Goal: Task Accomplishment & Management: Complete application form

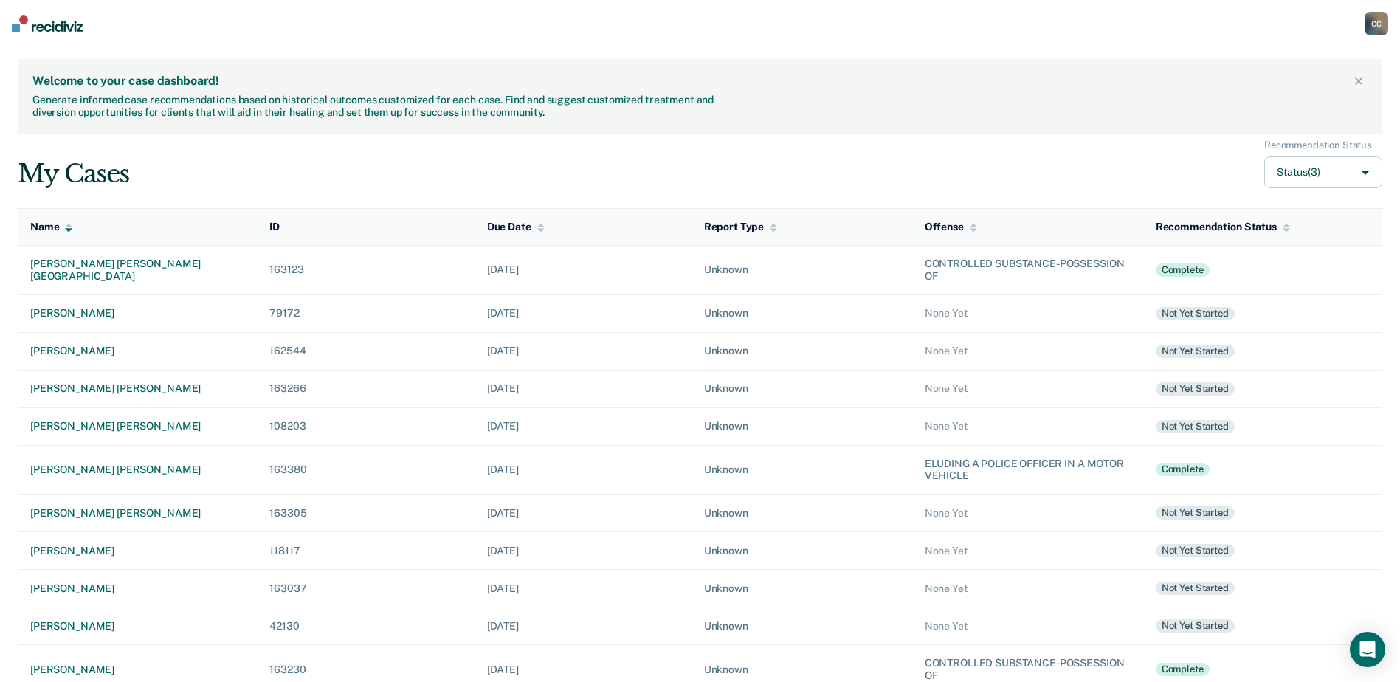
click at [53, 388] on div "[PERSON_NAME] [PERSON_NAME]" at bounding box center [138, 388] width 216 height 13
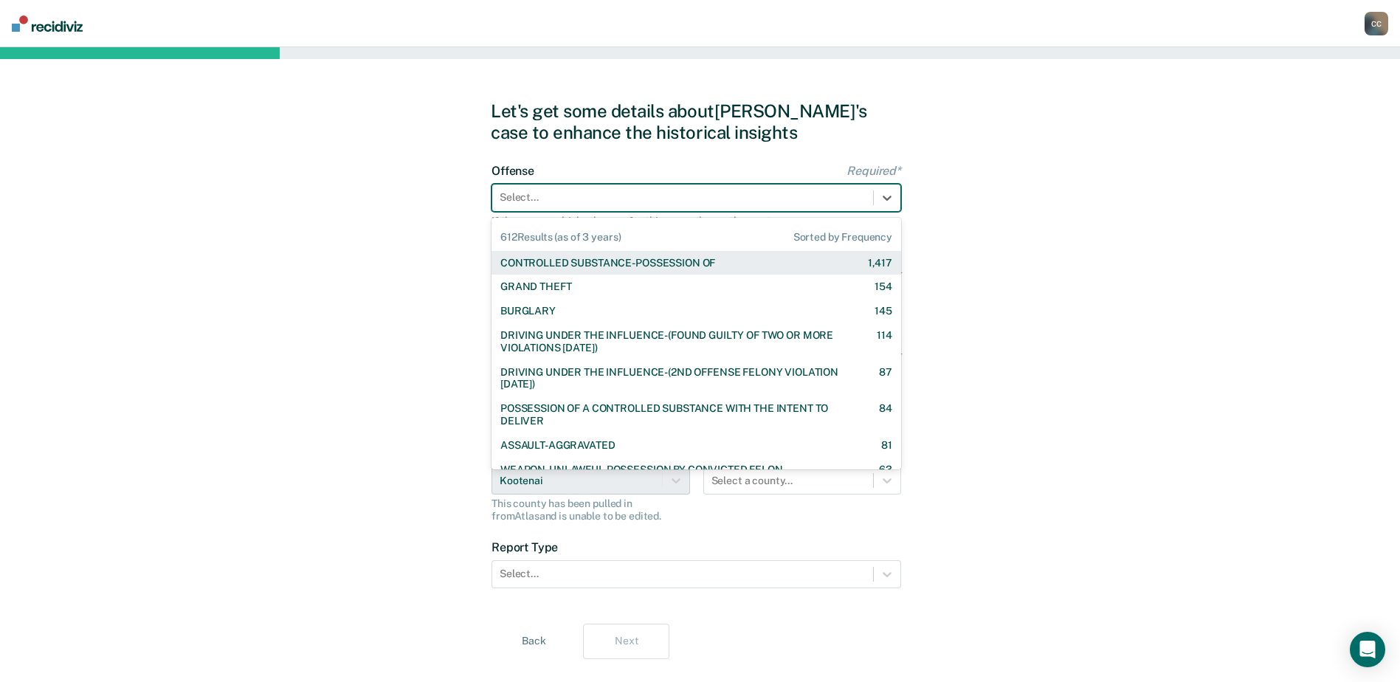
click at [538, 196] on div at bounding box center [683, 198] width 366 height 16
click at [552, 261] on div "CONTROLLED SUBSTANCE-POSSESSION OF" at bounding box center [607, 263] width 215 height 13
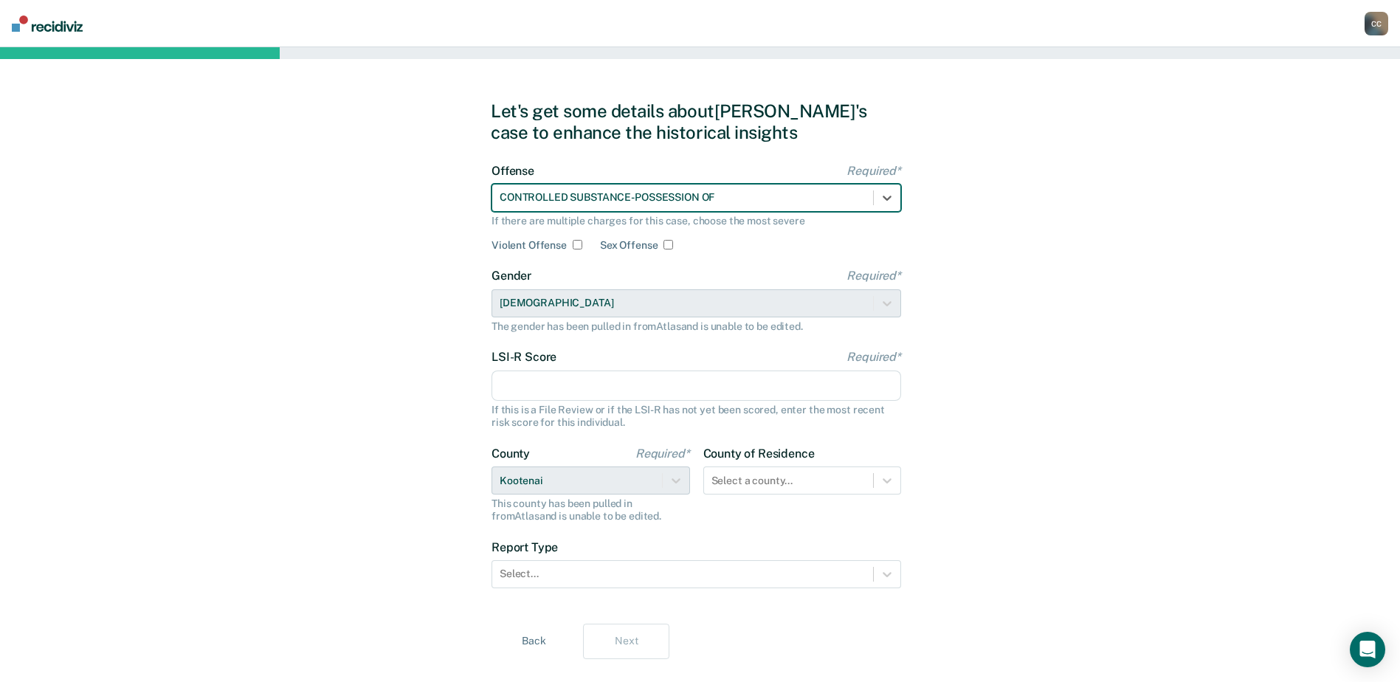
click at [589, 388] on input "LSI-R Score Required*" at bounding box center [697, 386] width 410 height 31
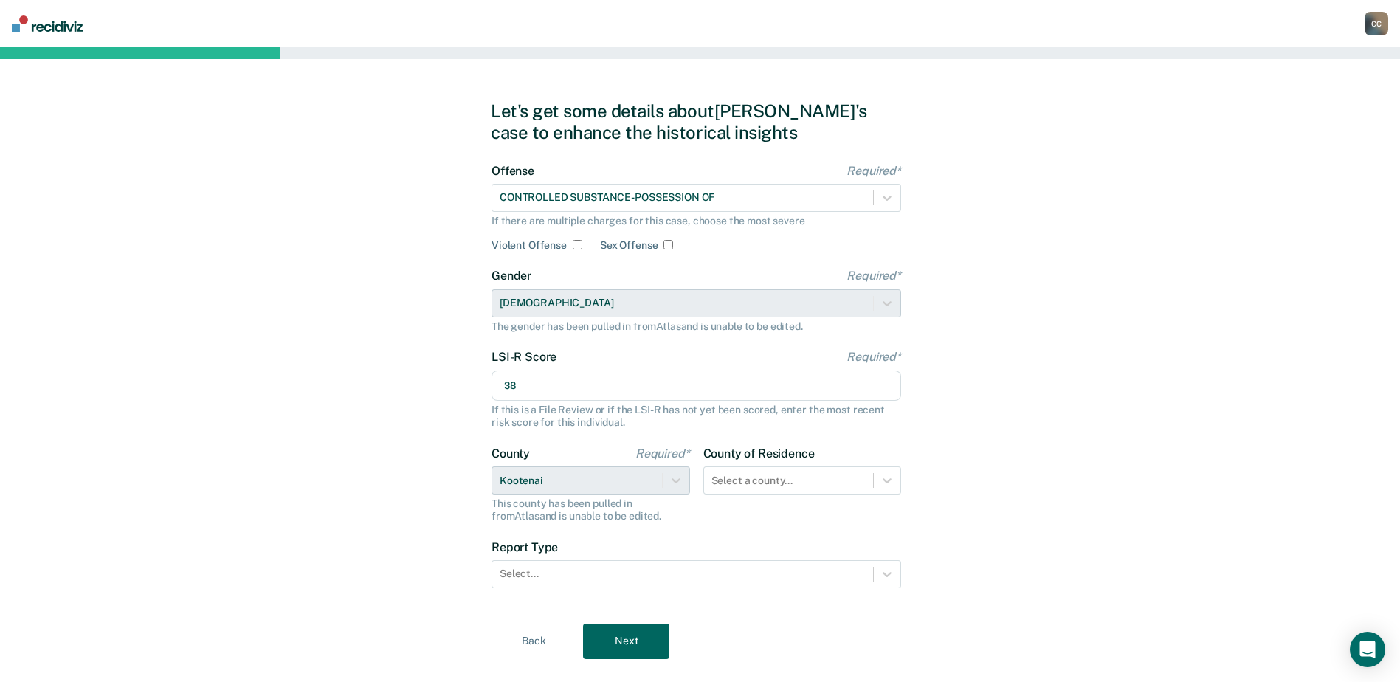
type input "38"
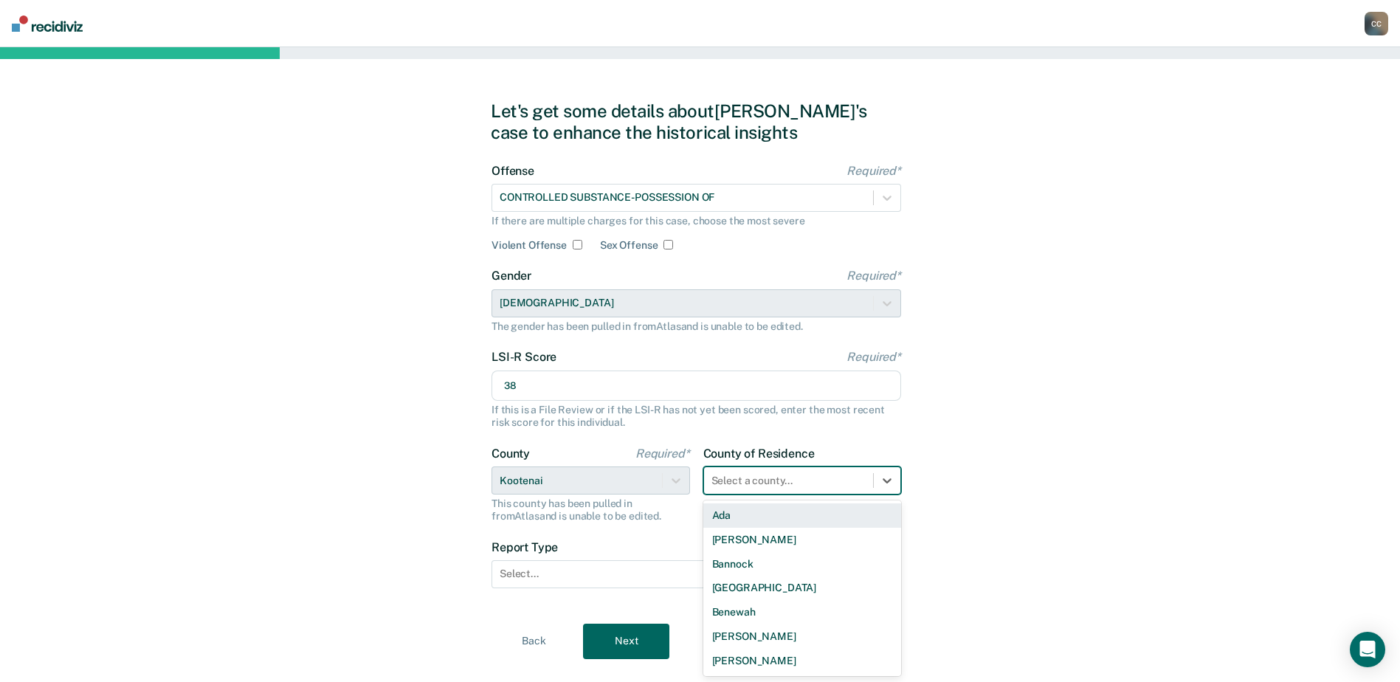
click at [888, 479] on div "44 results available. Use Up and Down to choose options, press Enter to select …" at bounding box center [802, 481] width 199 height 28
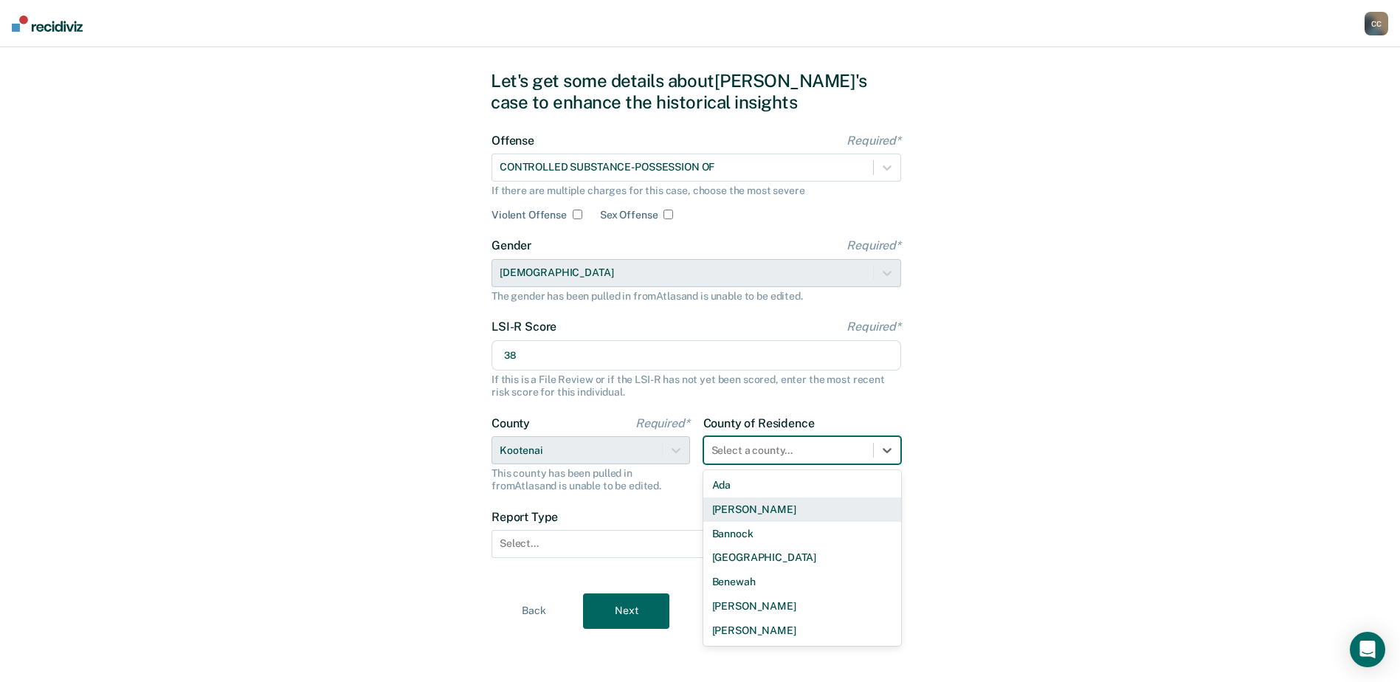
scroll to position [895, 0]
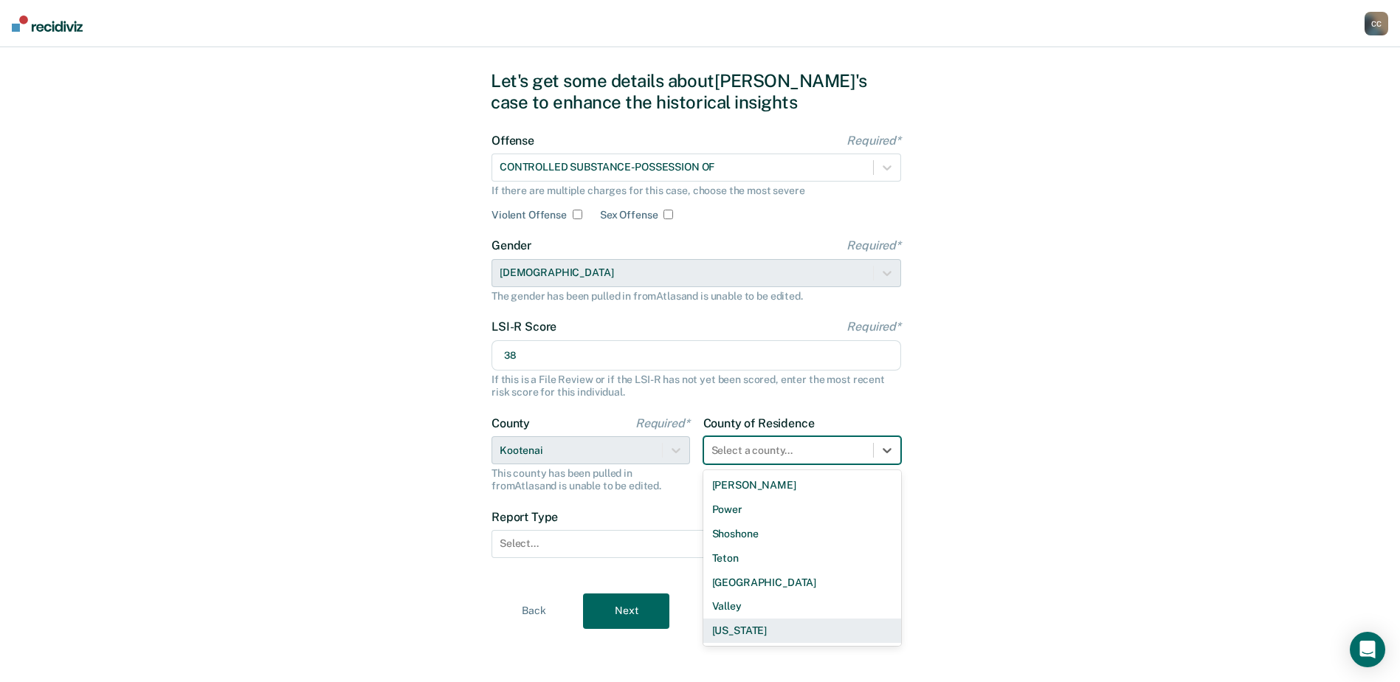
click at [757, 630] on div "[US_STATE]" at bounding box center [802, 631] width 199 height 24
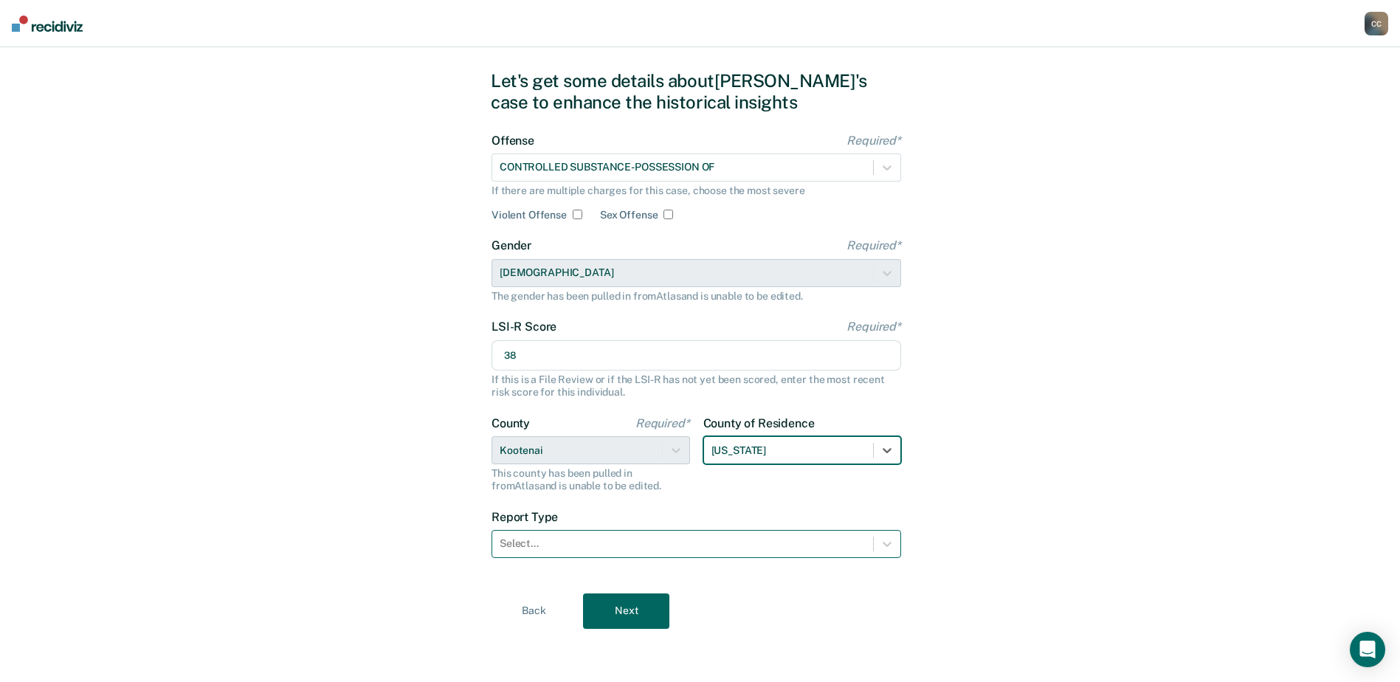
click at [595, 540] on div at bounding box center [683, 544] width 366 height 16
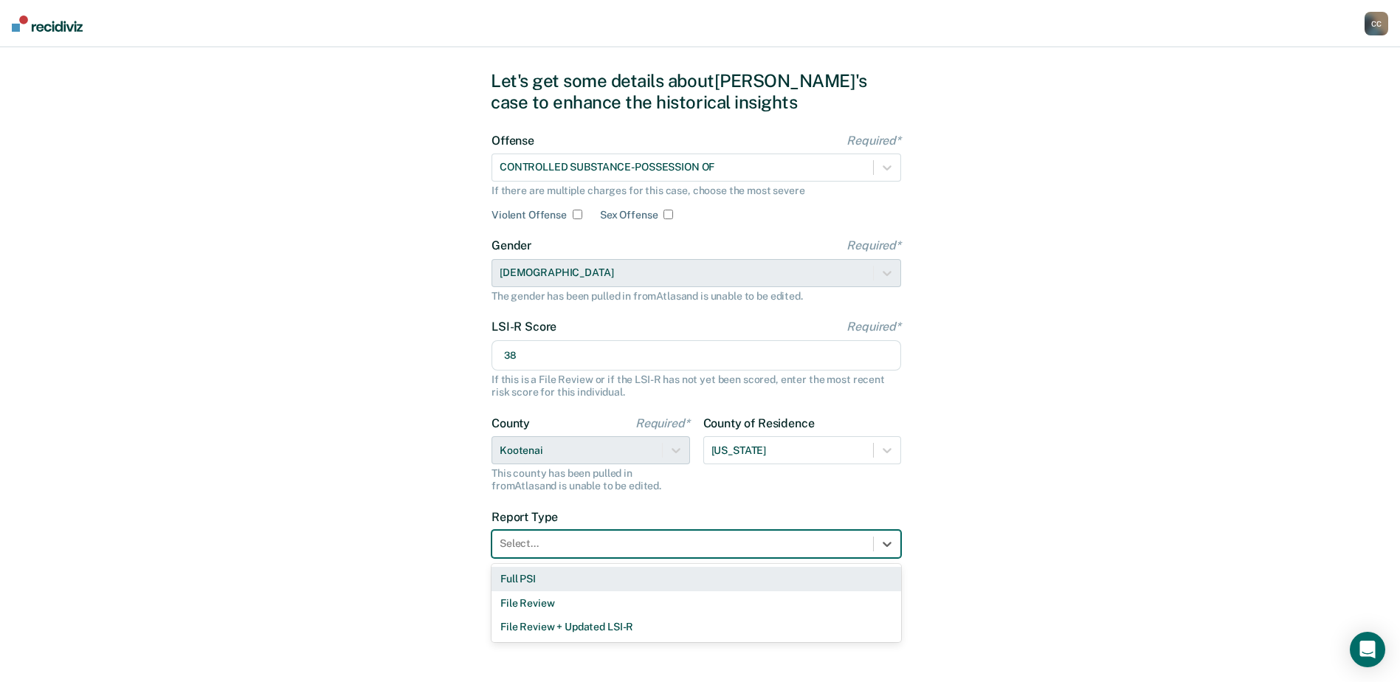
click at [563, 579] on div "Full PSI" at bounding box center [697, 579] width 410 height 24
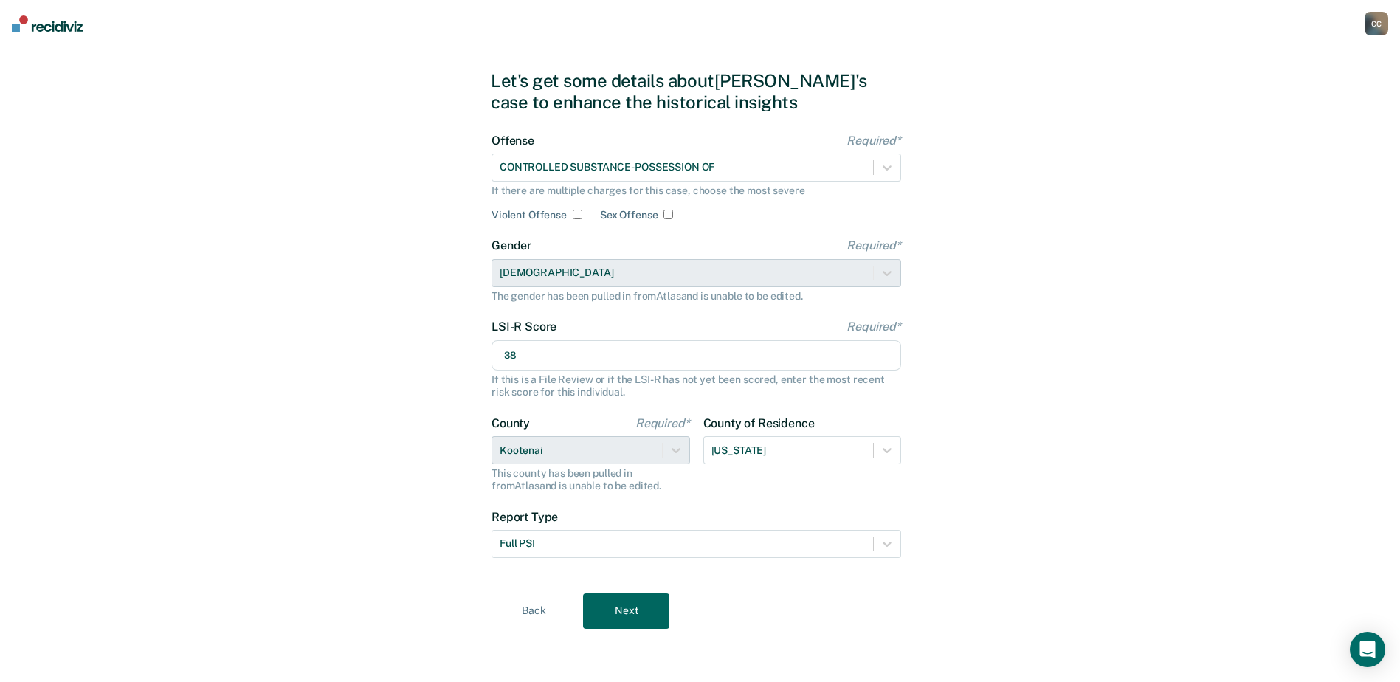
click at [636, 608] on button "Next" at bounding box center [626, 610] width 86 height 35
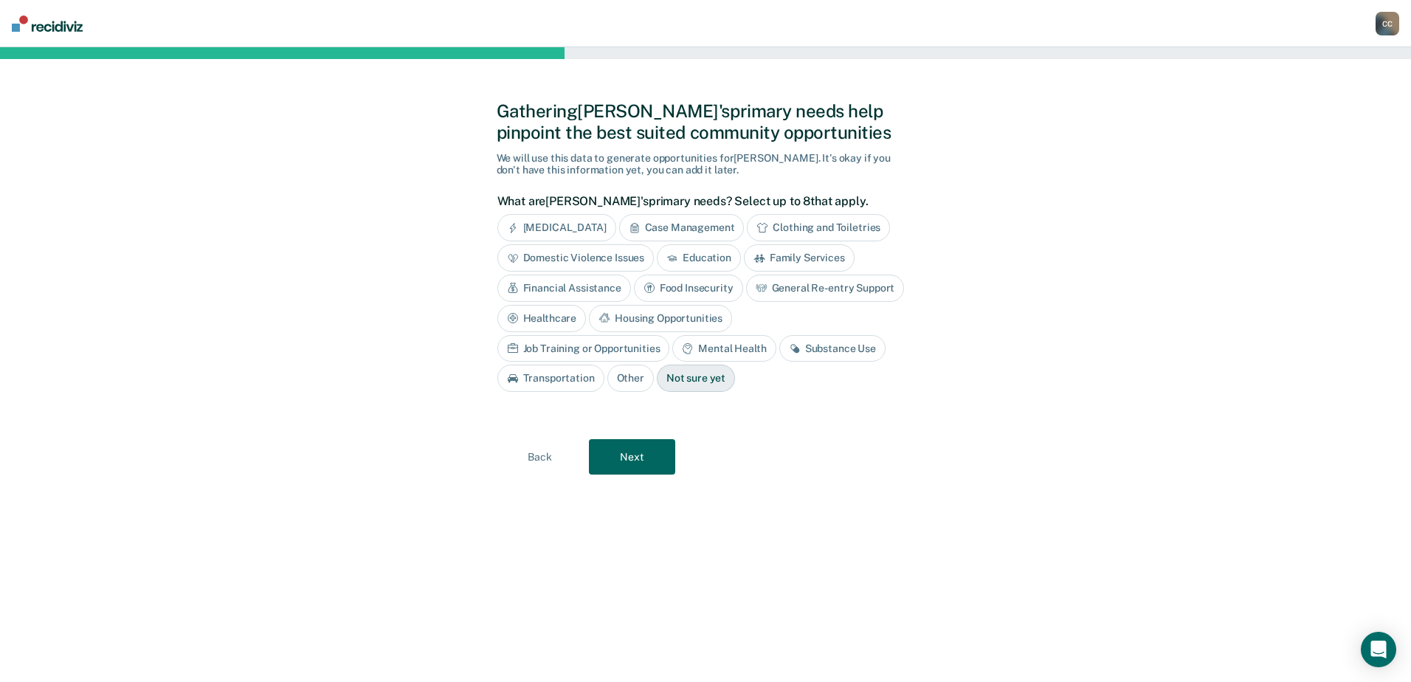
click at [804, 259] on div "Family Services" at bounding box center [799, 257] width 111 height 27
click at [779, 349] on div "Substance Use" at bounding box center [832, 348] width 106 height 27
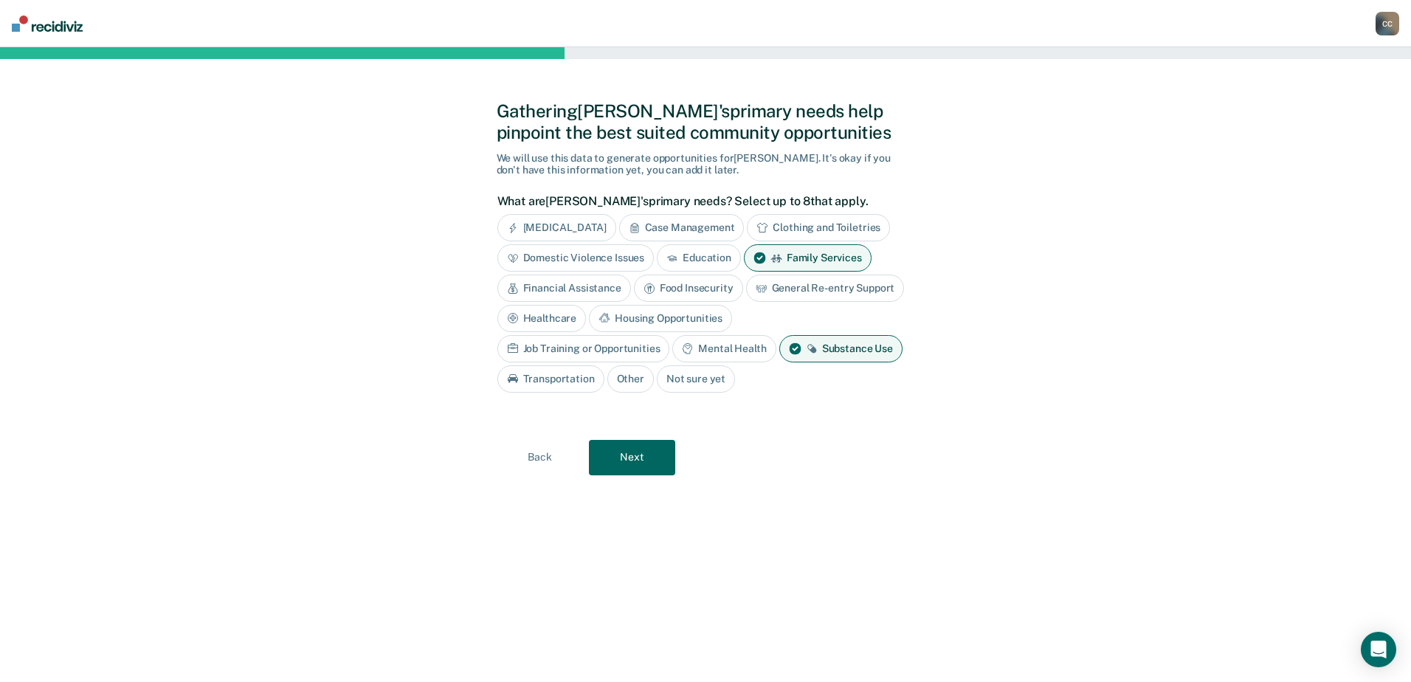
click at [672, 340] on div "Mental Health" at bounding box center [723, 348] width 103 height 27
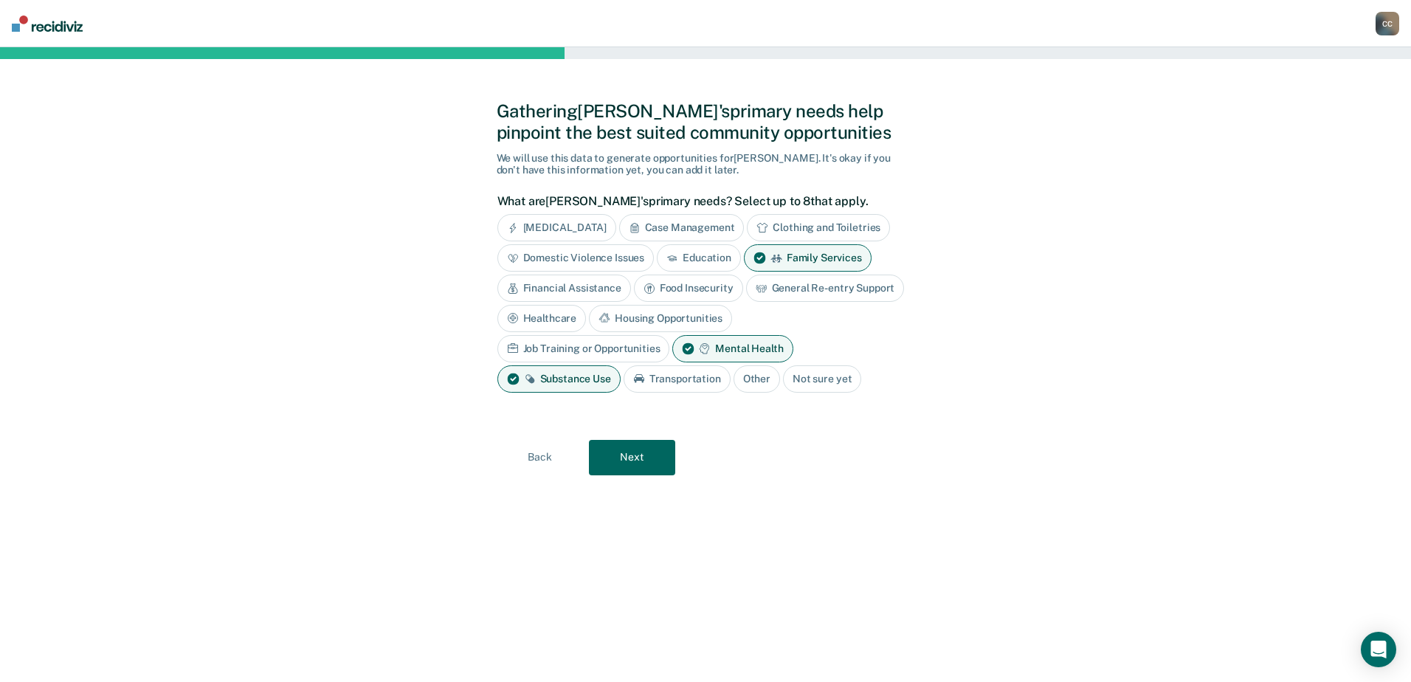
click at [658, 316] on div "Housing Opportunities" at bounding box center [660, 318] width 143 height 27
click at [631, 453] on button "Next" at bounding box center [632, 457] width 86 height 35
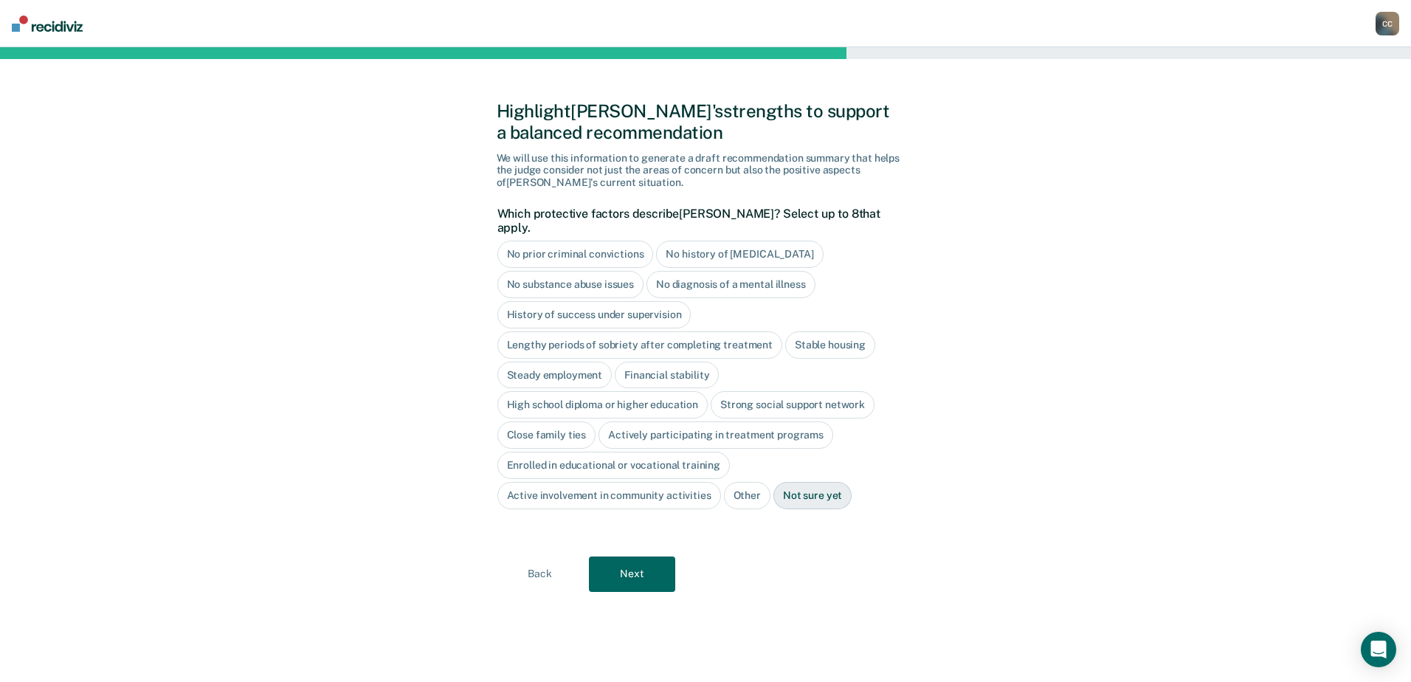
click at [560, 391] on div "High school diploma or higher education" at bounding box center [603, 404] width 211 height 27
click at [642, 557] on button "Next" at bounding box center [632, 574] width 86 height 35
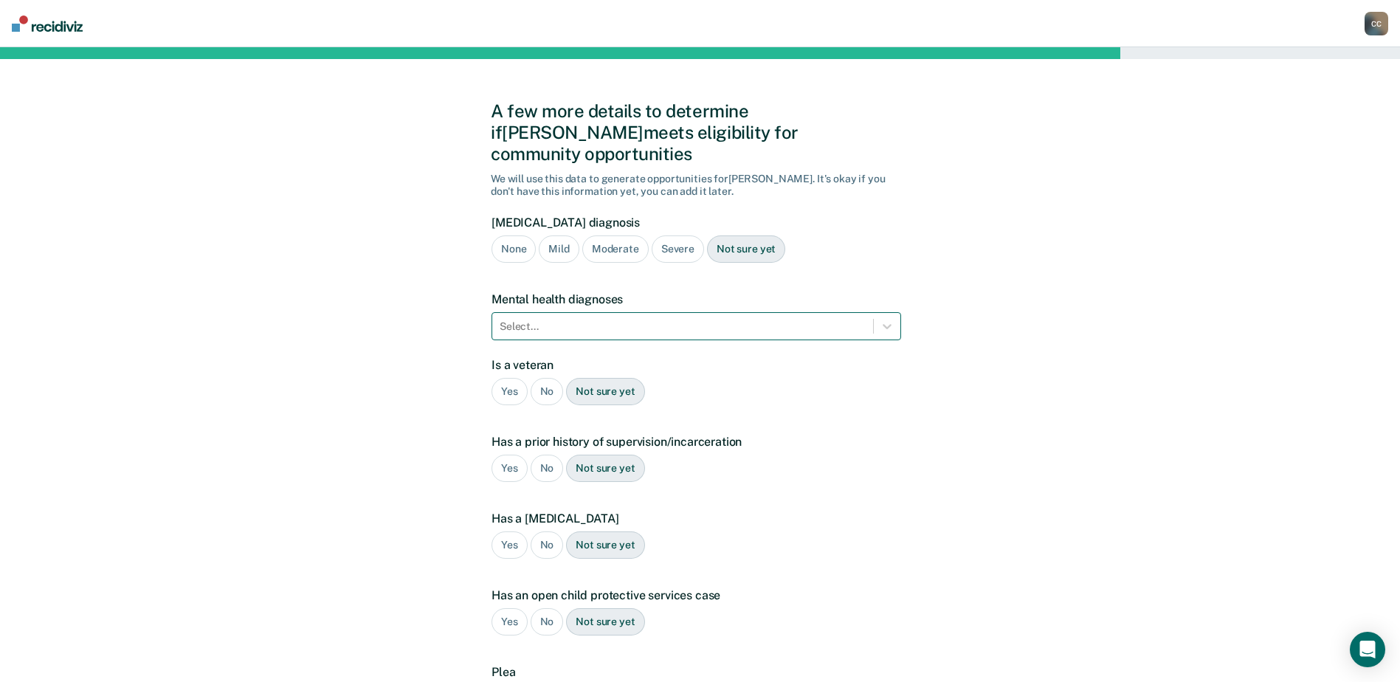
click at [650, 319] on div at bounding box center [683, 327] width 366 height 16
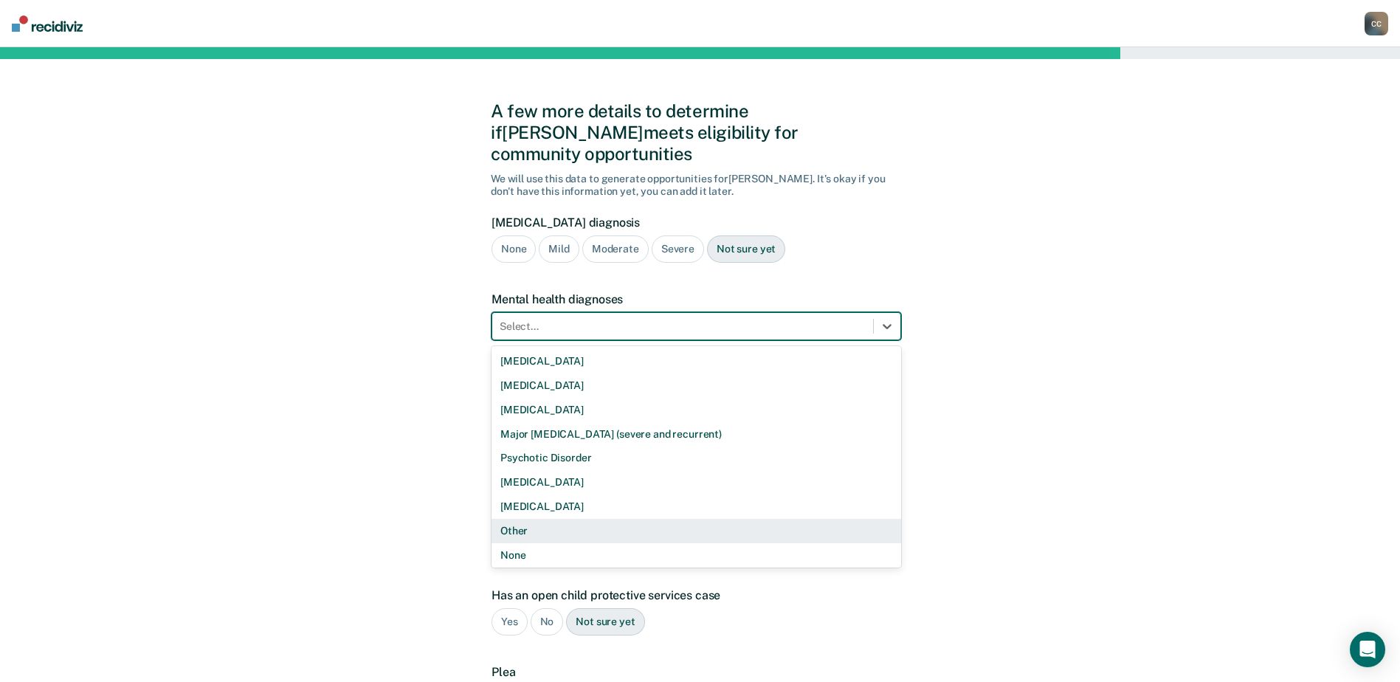
click at [540, 519] on div "Other" at bounding box center [697, 531] width 410 height 24
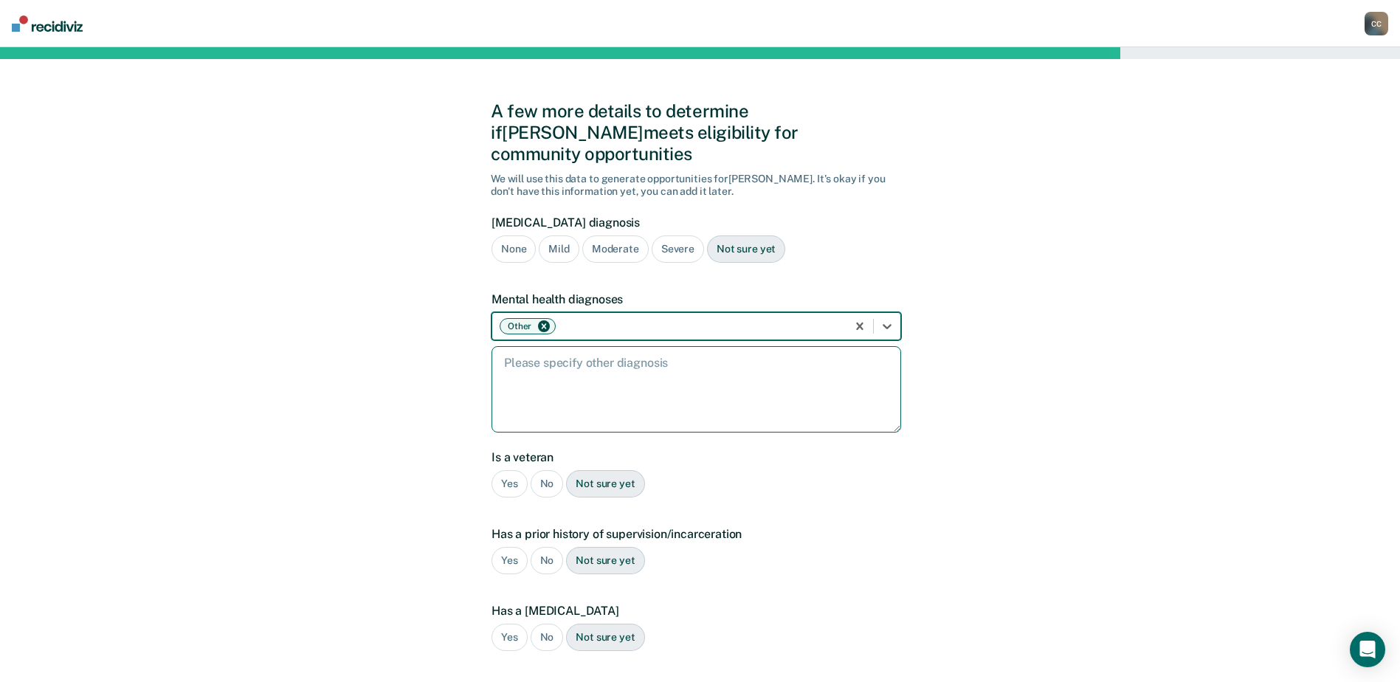
click at [612, 390] on textarea at bounding box center [697, 389] width 410 height 86
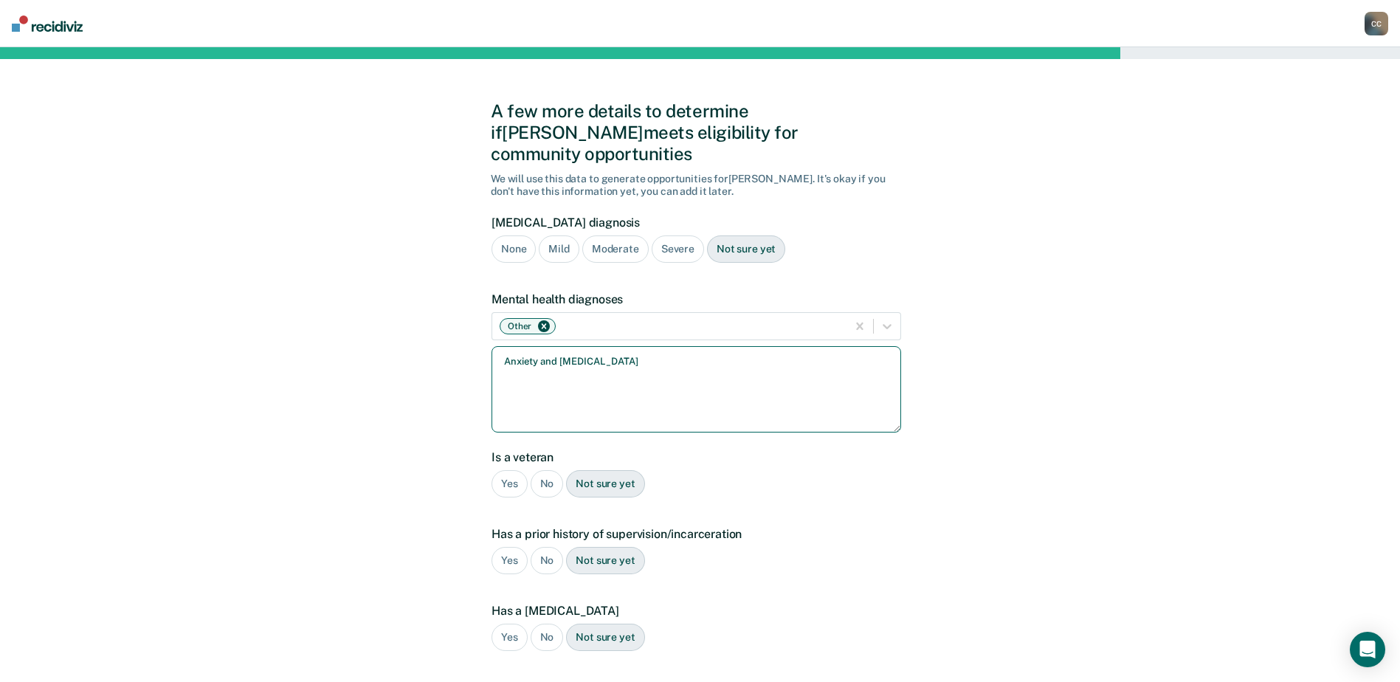
type textarea "Anxiety and [MEDICAL_DATA]"
drag, startPoint x: 547, startPoint y: 459, endPoint x: 544, endPoint y: 472, distance: 12.9
click at [547, 470] on div "No" at bounding box center [547, 483] width 33 height 27
click at [509, 547] on div "Yes" at bounding box center [510, 560] width 36 height 27
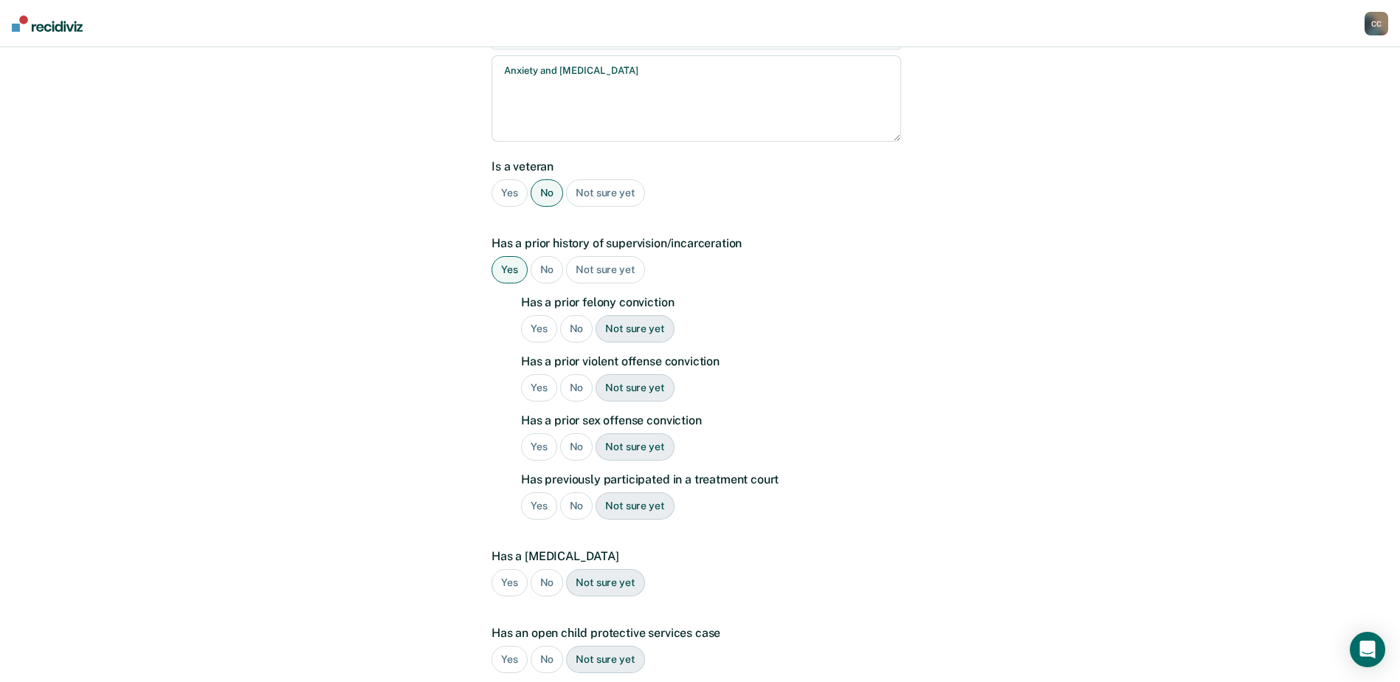
scroll to position [295, 0]
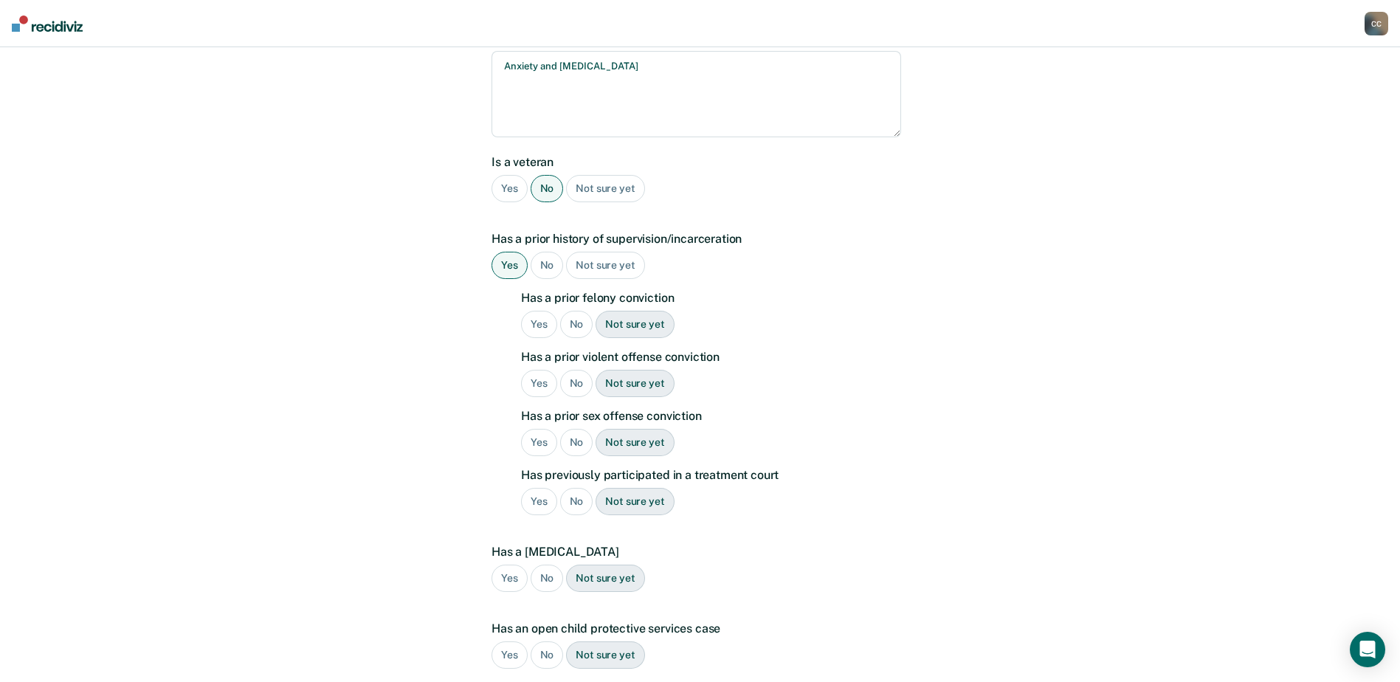
click at [545, 311] on div "Yes" at bounding box center [539, 324] width 36 height 27
click at [540, 370] on div "Yes" at bounding box center [539, 383] width 36 height 27
click at [573, 429] on div "No" at bounding box center [576, 442] width 33 height 27
click at [582, 488] on div "No" at bounding box center [576, 501] width 33 height 27
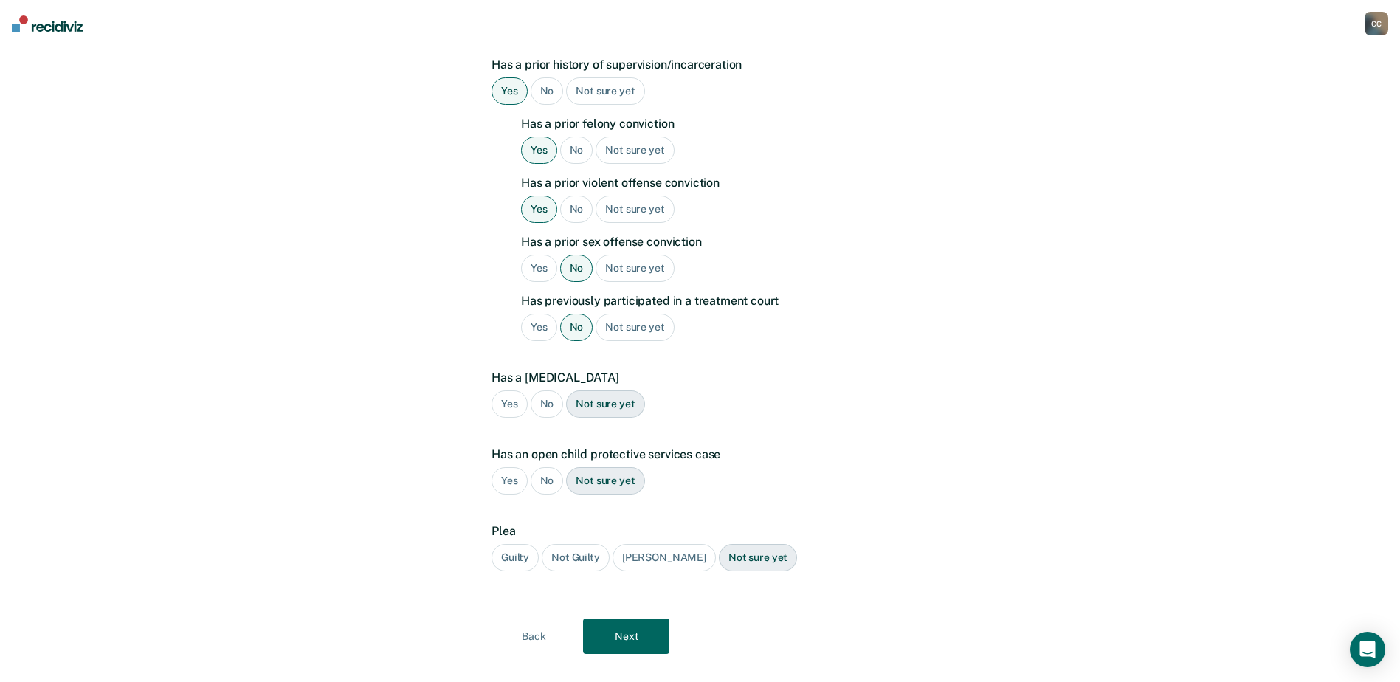
scroll to position [473, 0]
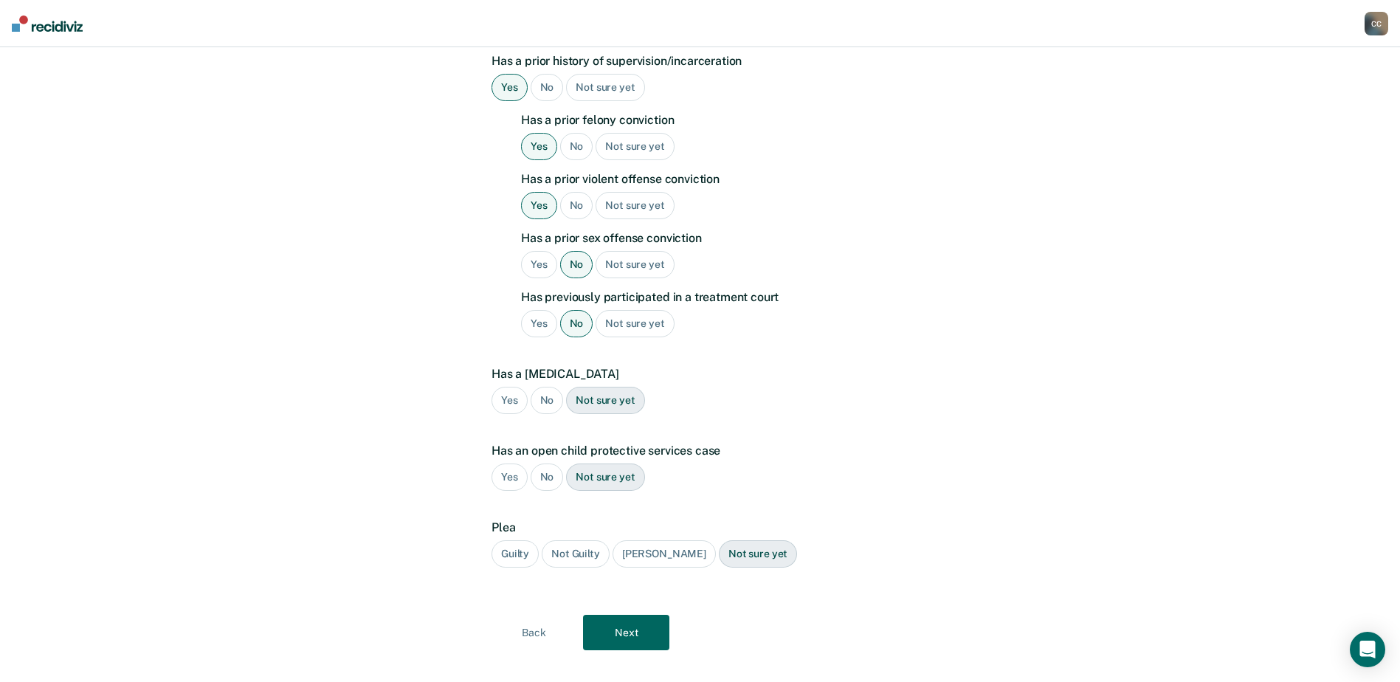
click at [551, 387] on div "No" at bounding box center [547, 400] width 33 height 27
click at [546, 464] on div "No" at bounding box center [547, 477] width 33 height 27
click at [506, 540] on div "Guilty" at bounding box center [515, 553] width 47 height 27
click at [626, 615] on button "Next" at bounding box center [626, 632] width 86 height 35
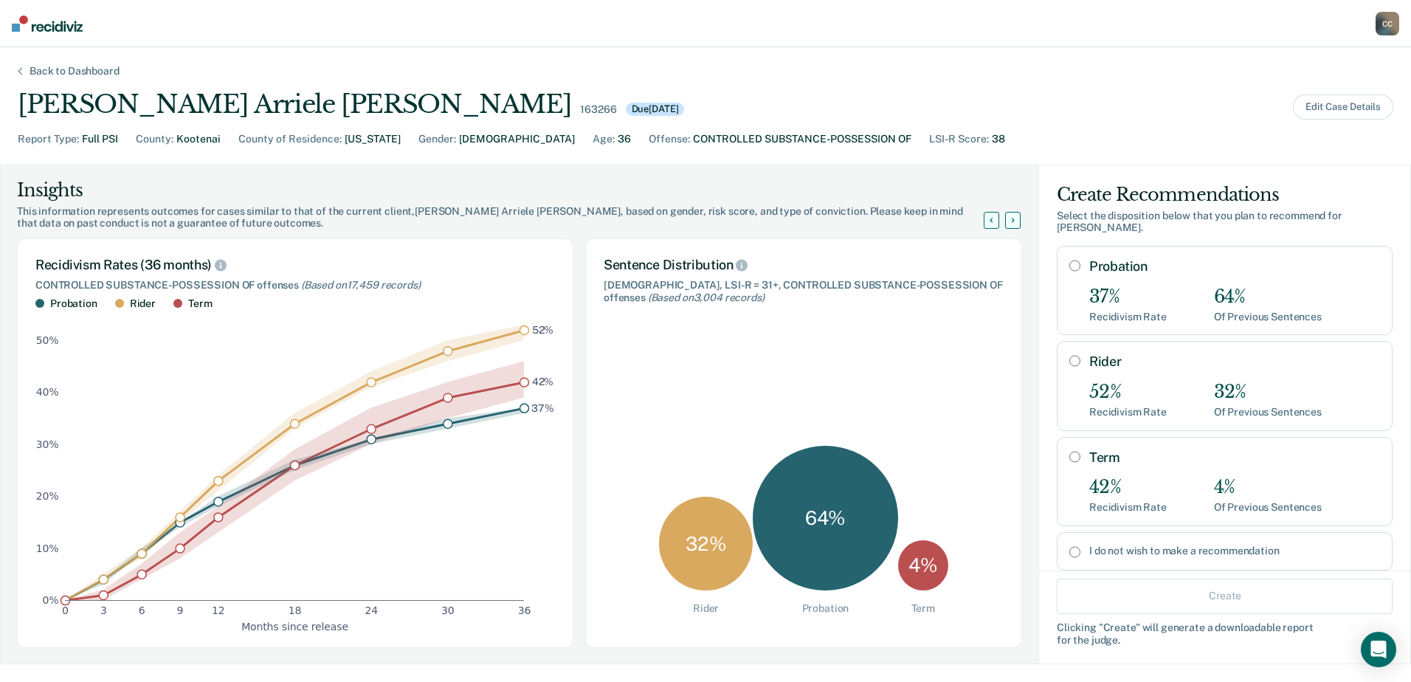
click at [1070, 355] on input "Rider" at bounding box center [1075, 361] width 11 height 12
radio input "true"
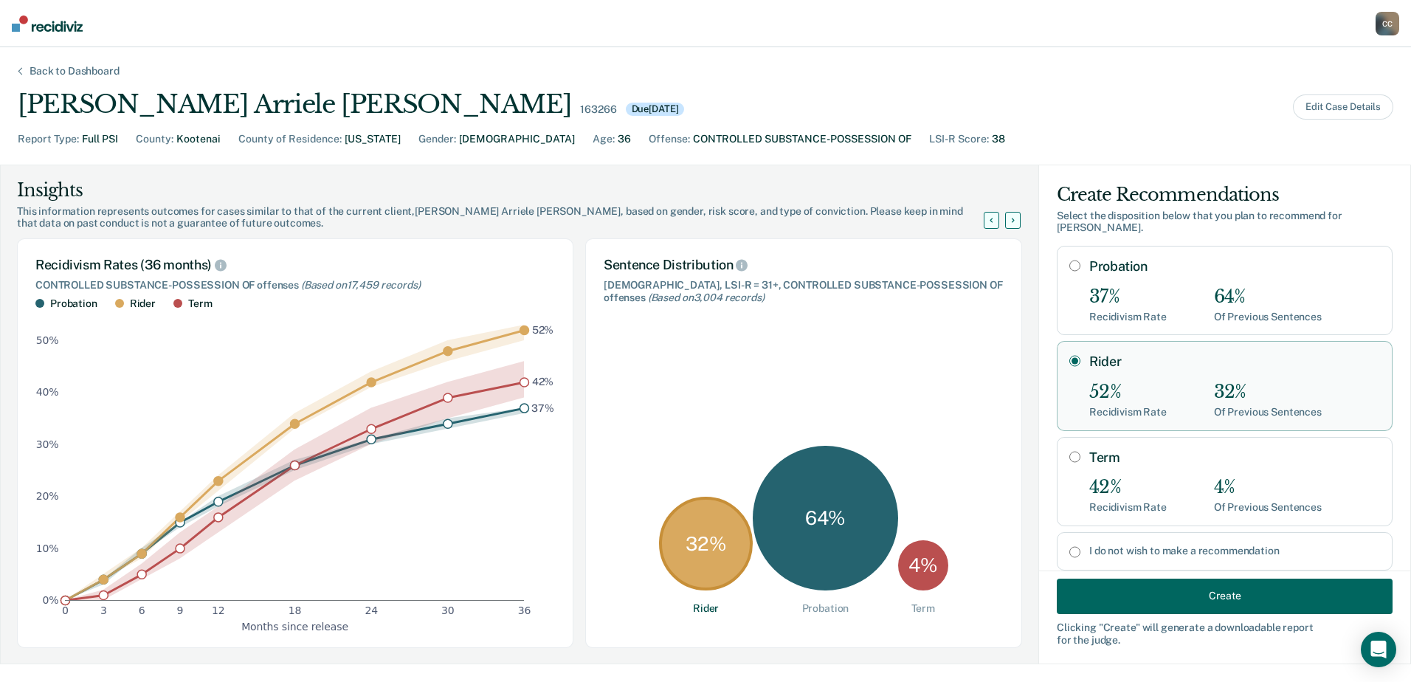
click at [1177, 605] on button "Create" at bounding box center [1225, 595] width 336 height 35
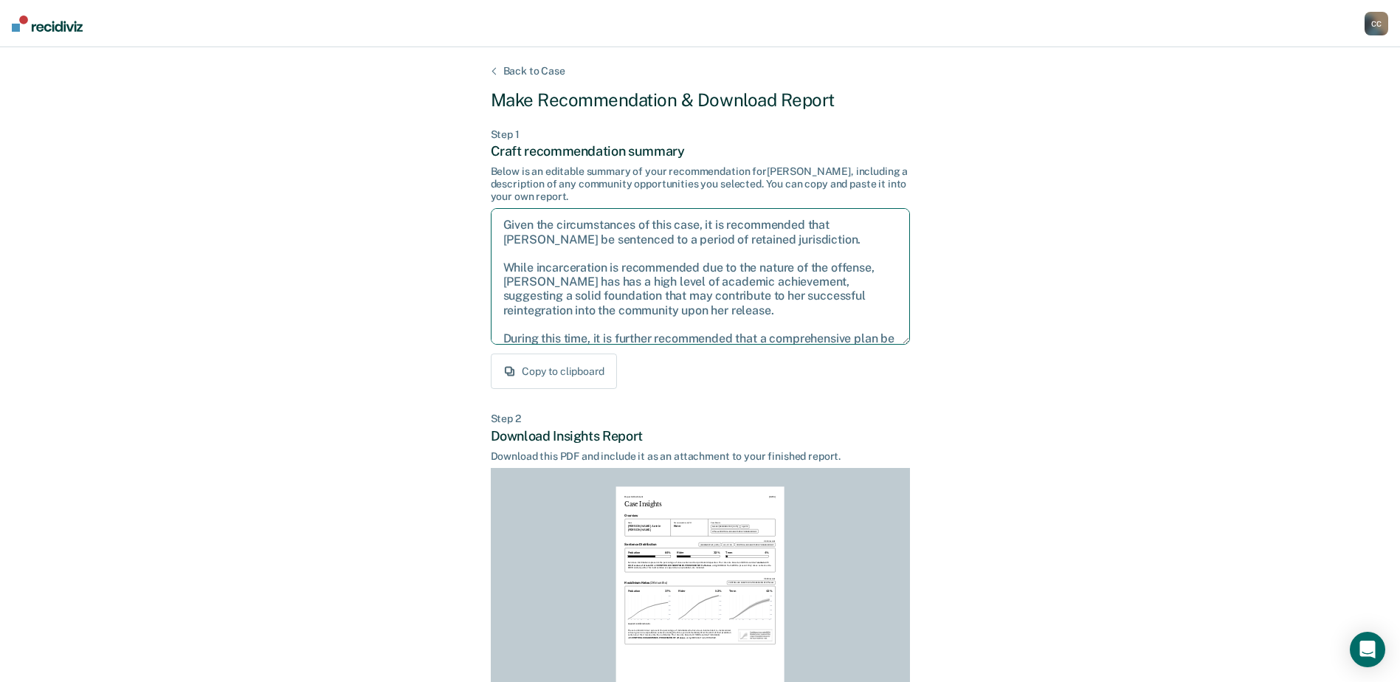
scroll to position [52, 0]
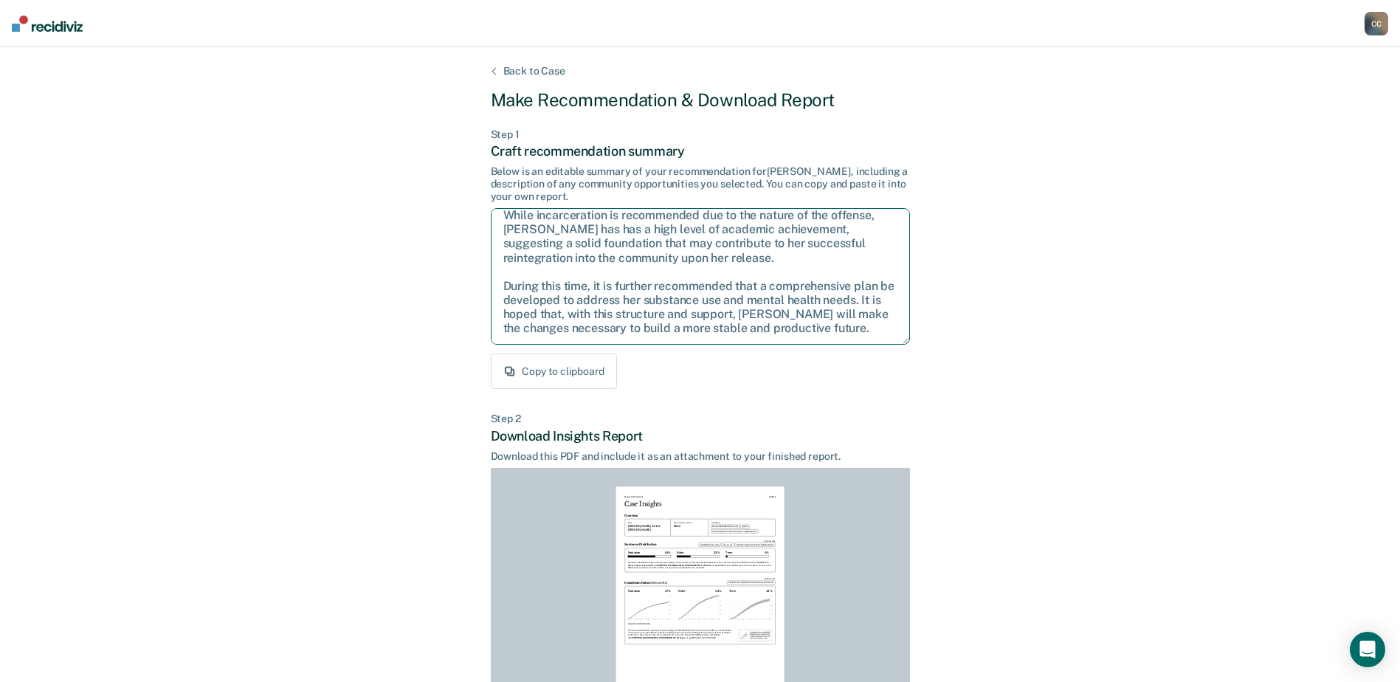
drag, startPoint x: 504, startPoint y: 224, endPoint x: 894, endPoint y: 351, distance: 409.9
click at [894, 351] on div "Step 1 Craft recommendation summary Below is an editable summary of your recomm…" at bounding box center [700, 258] width 419 height 261
click at [982, 202] on div "Back to Case Make Recommendation & Download Report Step 1 Craft recommendation …" at bounding box center [700, 444] width 1400 height 794
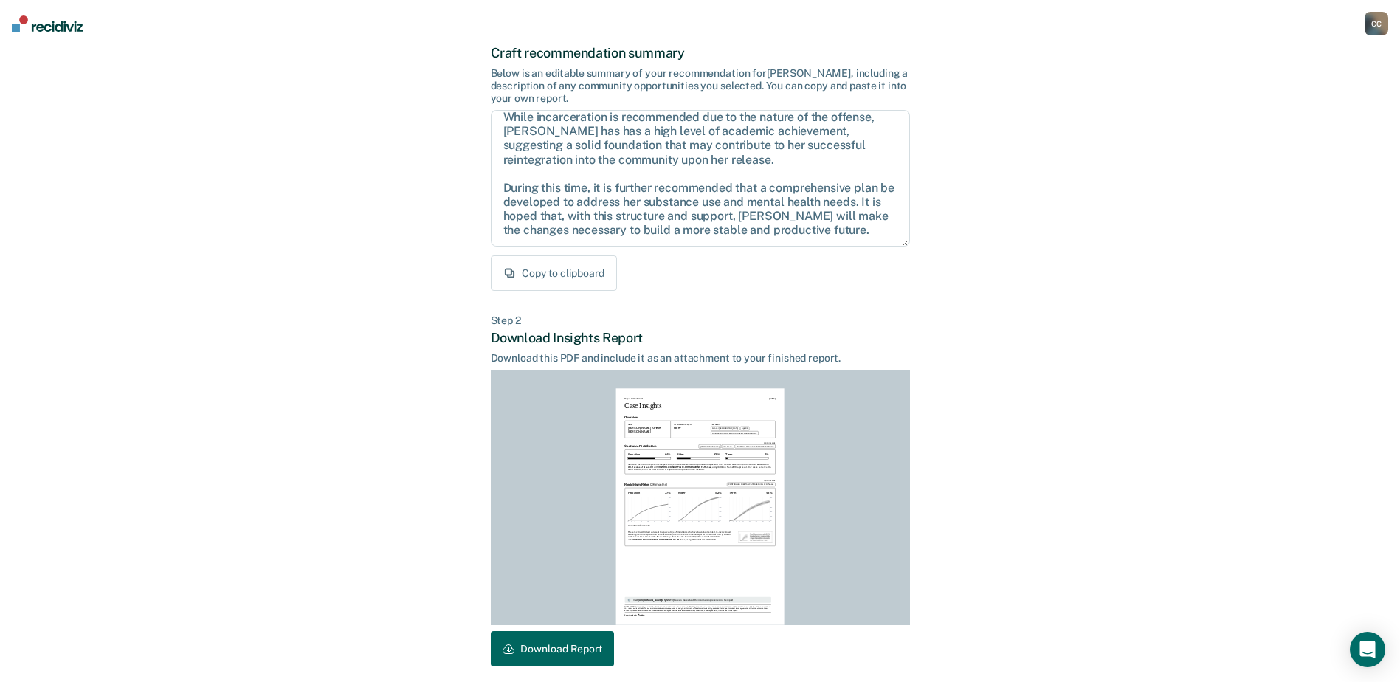
scroll to position [159, 0]
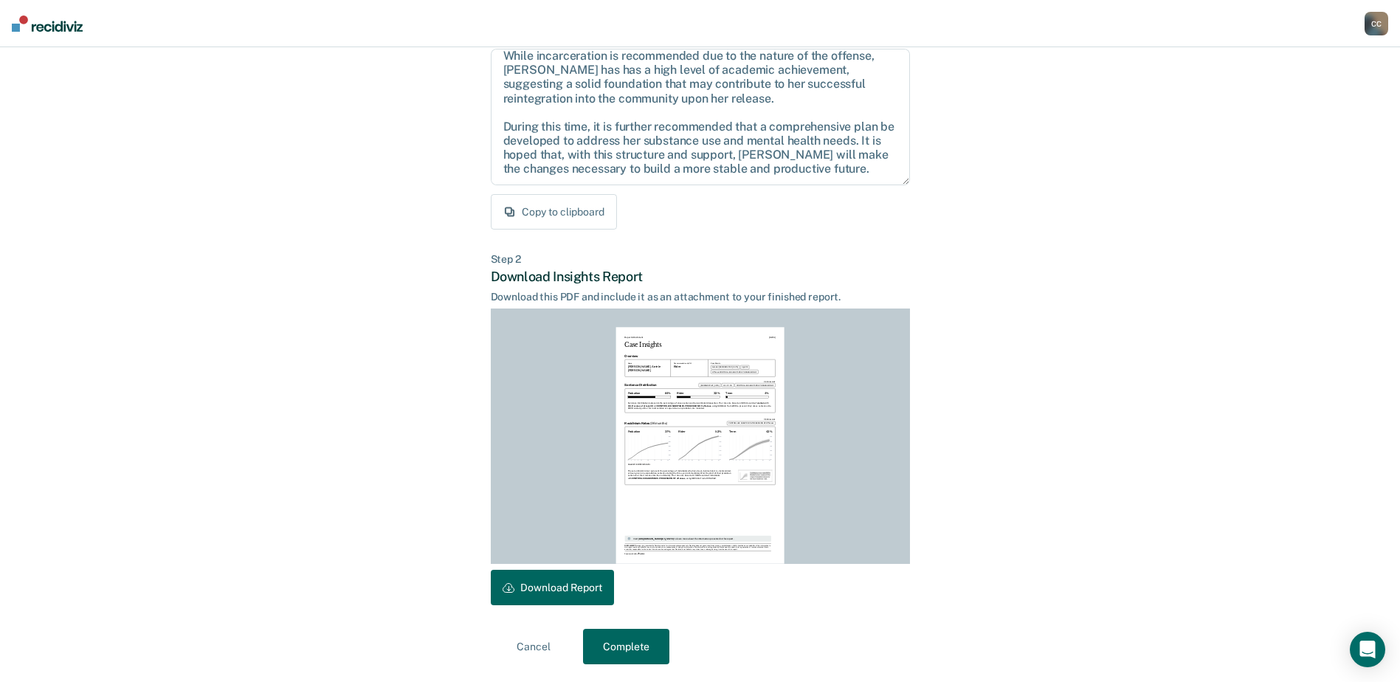
click at [580, 593] on button "Download Report" at bounding box center [552, 587] width 123 height 35
click at [632, 645] on button "Complete" at bounding box center [626, 646] width 86 height 35
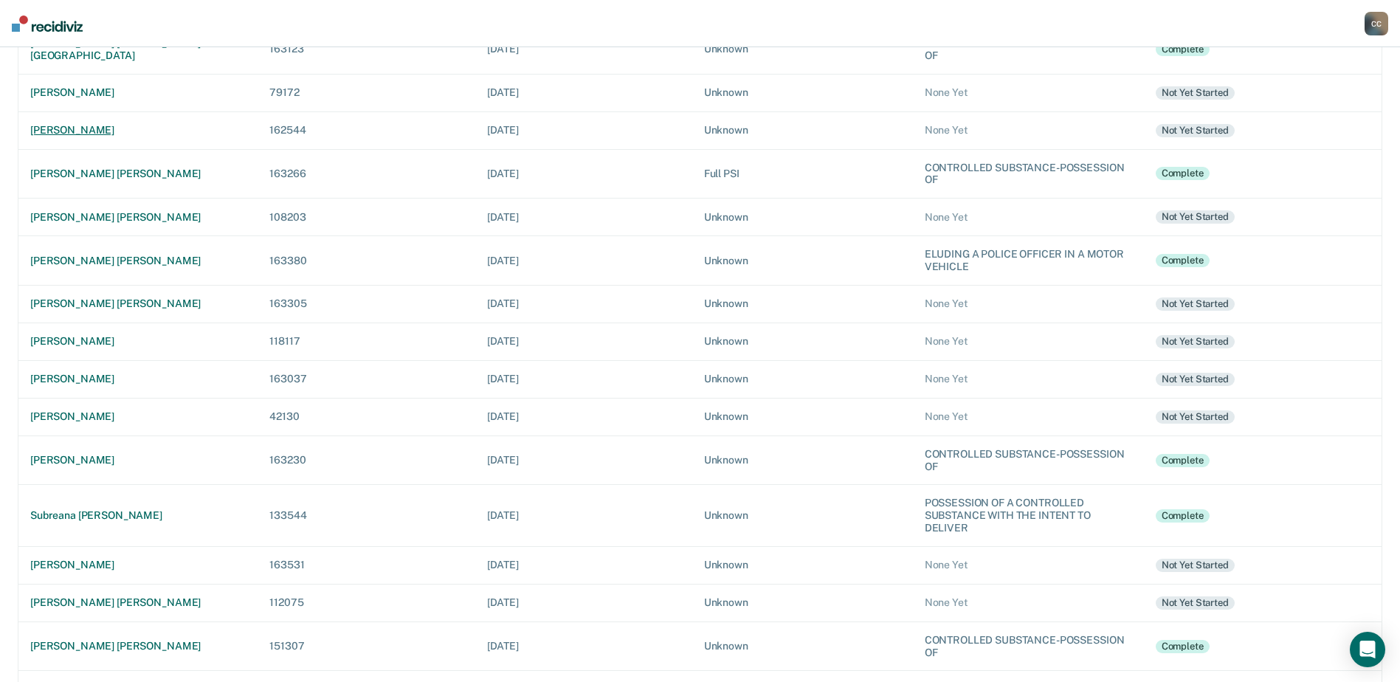
scroll to position [221, 0]
click at [113, 377] on div "[PERSON_NAME]" at bounding box center [138, 378] width 216 height 13
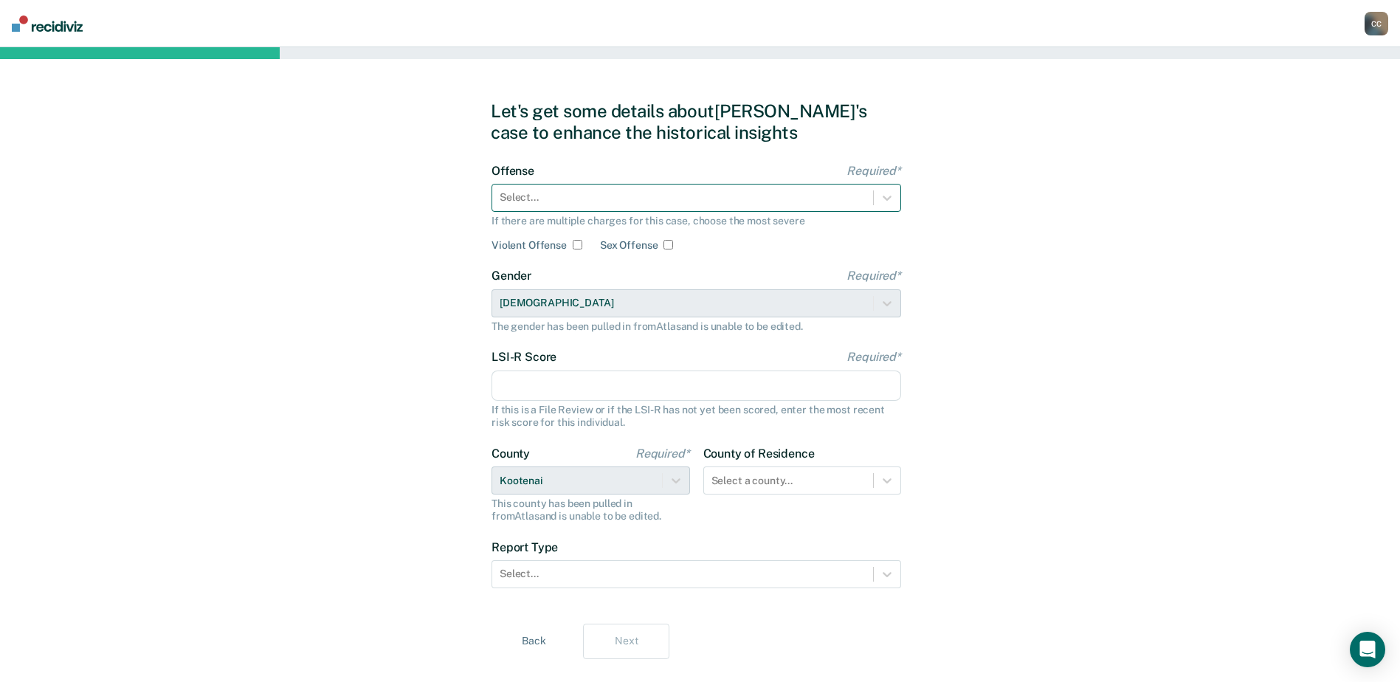
click at [645, 202] on div at bounding box center [683, 198] width 366 height 16
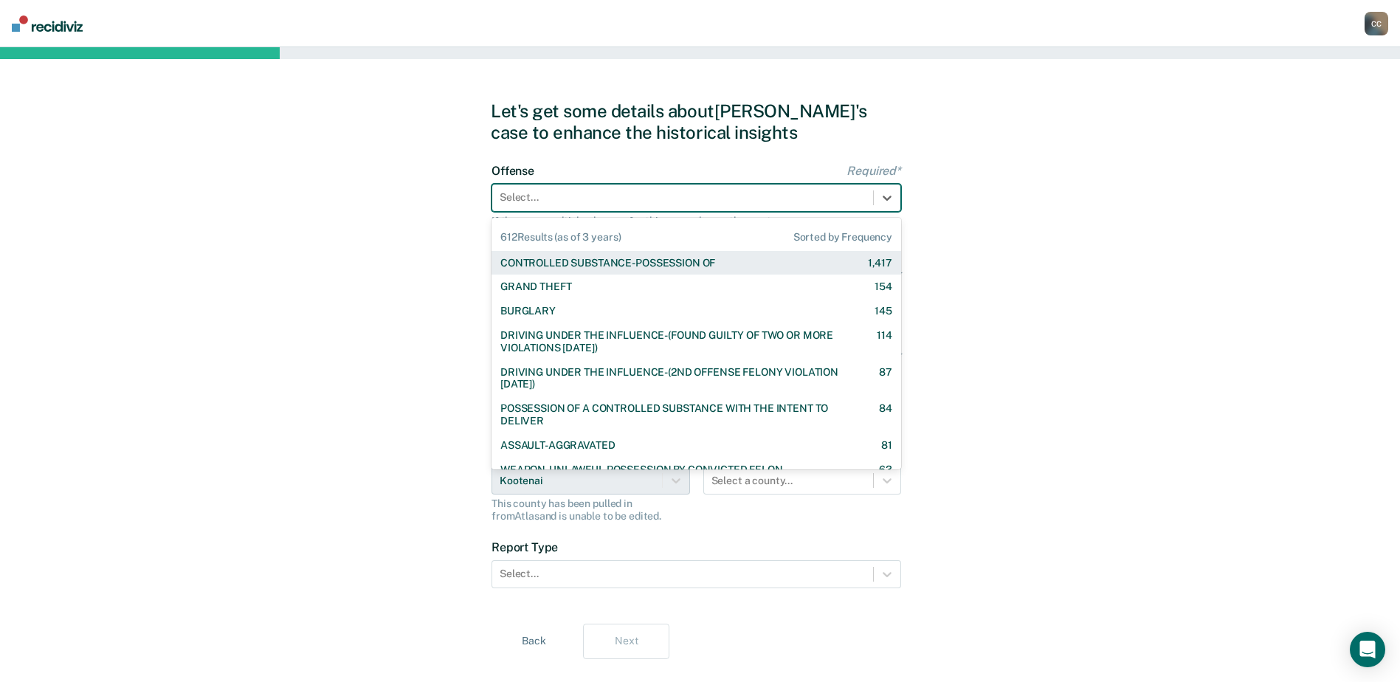
click at [584, 264] on div "CONTROLLED SUBSTANCE-POSSESSION OF" at bounding box center [607, 263] width 215 height 13
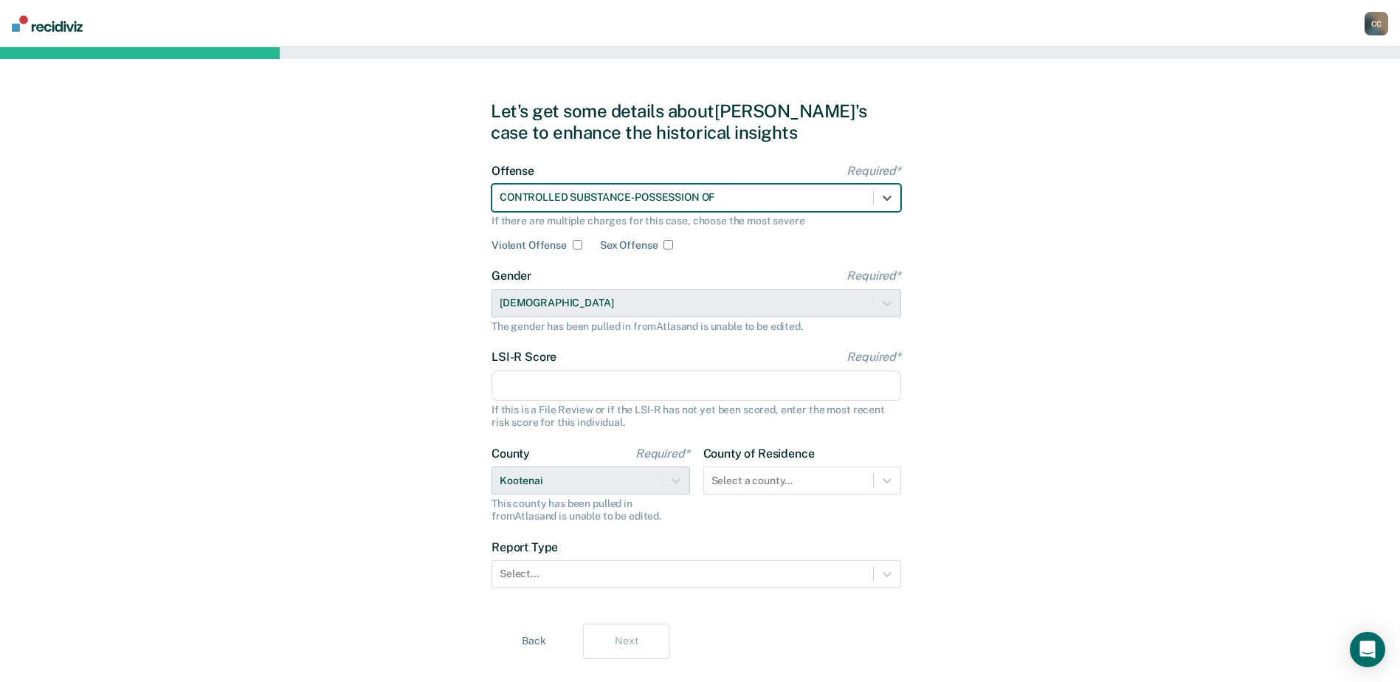
click at [574, 396] on input "LSI-R Score Required*" at bounding box center [697, 386] width 410 height 31
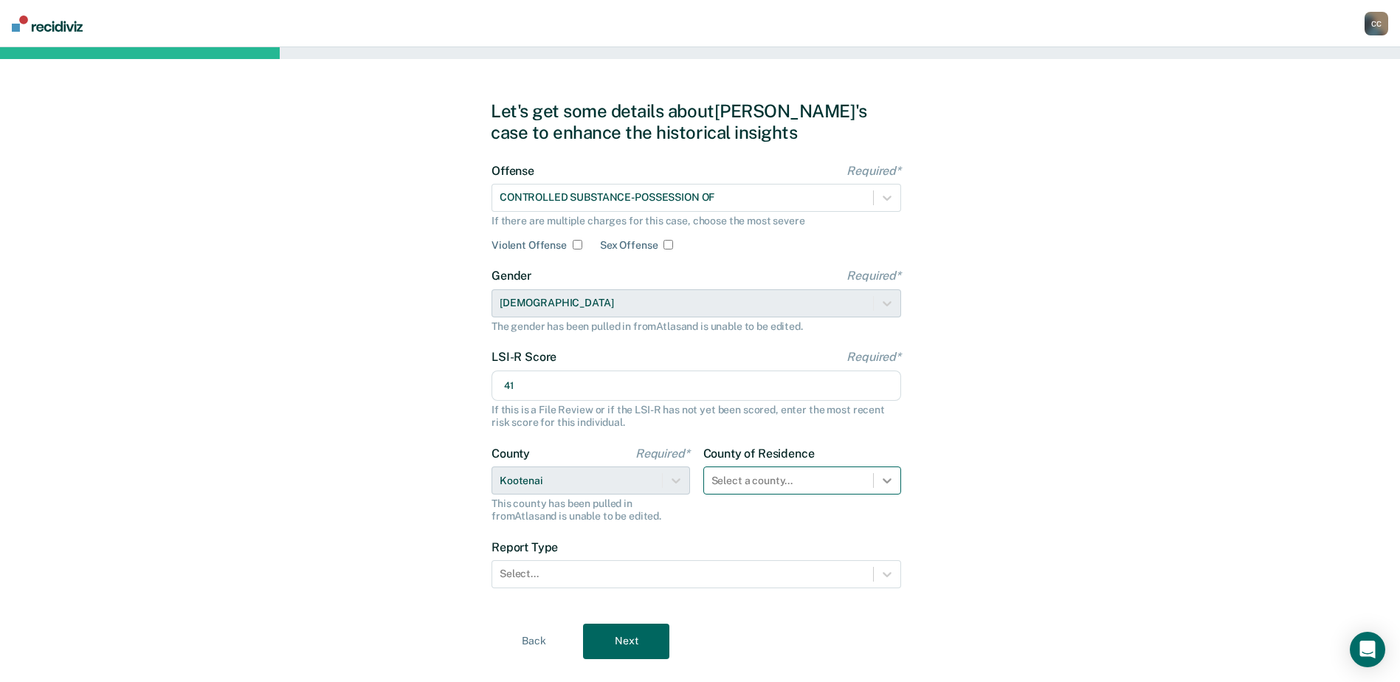
type input "41"
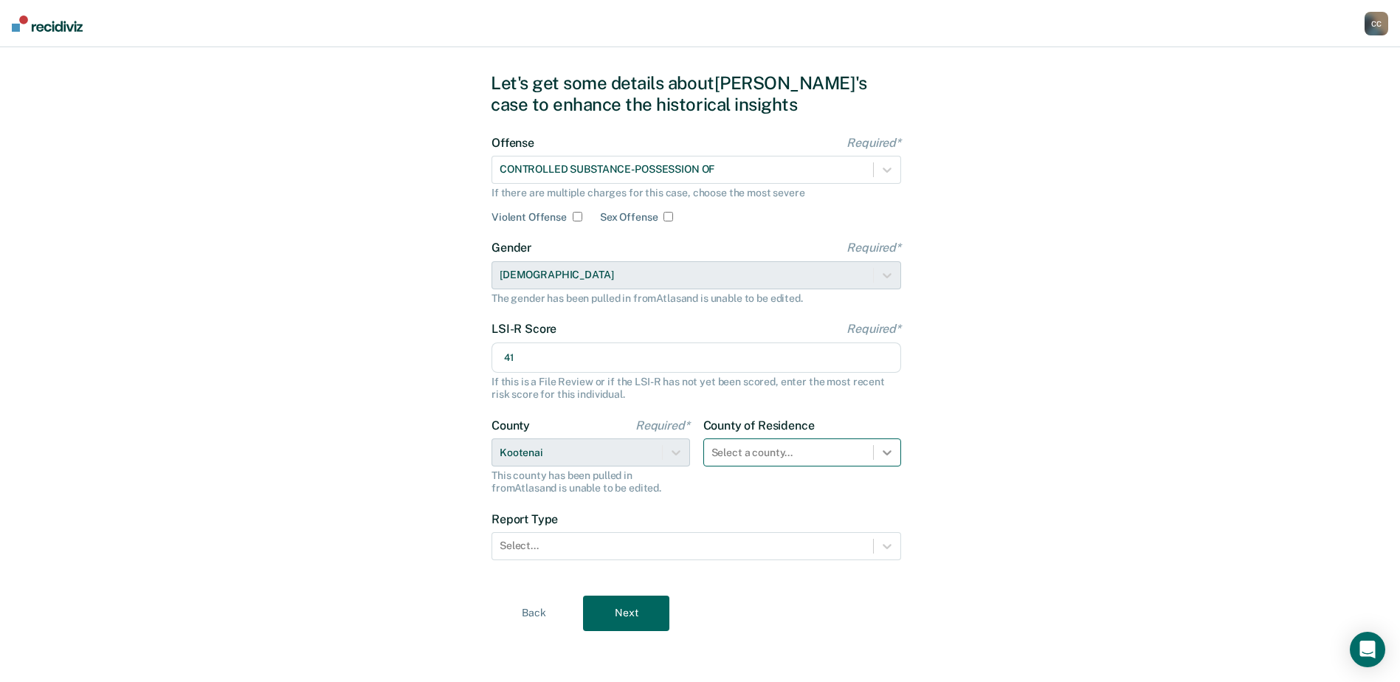
click at [892, 467] on div "Select a county..." at bounding box center [802, 452] width 199 height 28
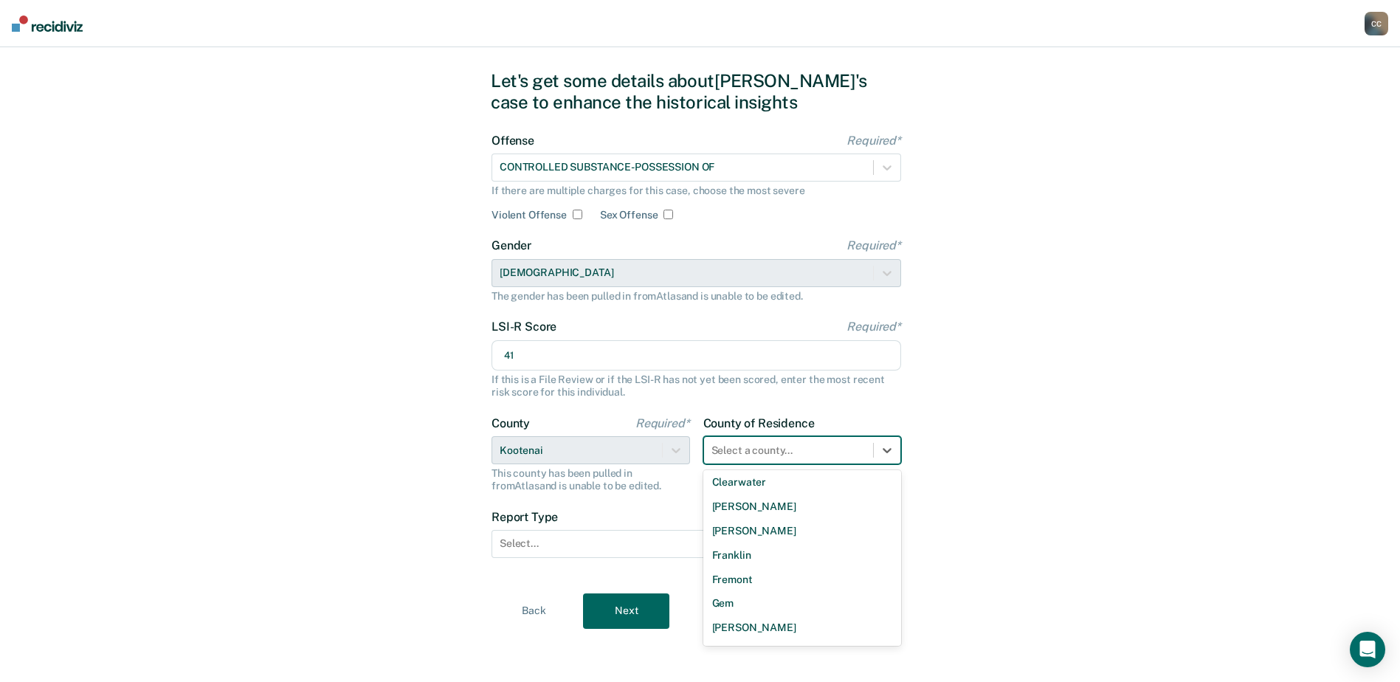
scroll to position [895, 0]
click at [774, 634] on div "[US_STATE]" at bounding box center [802, 631] width 199 height 24
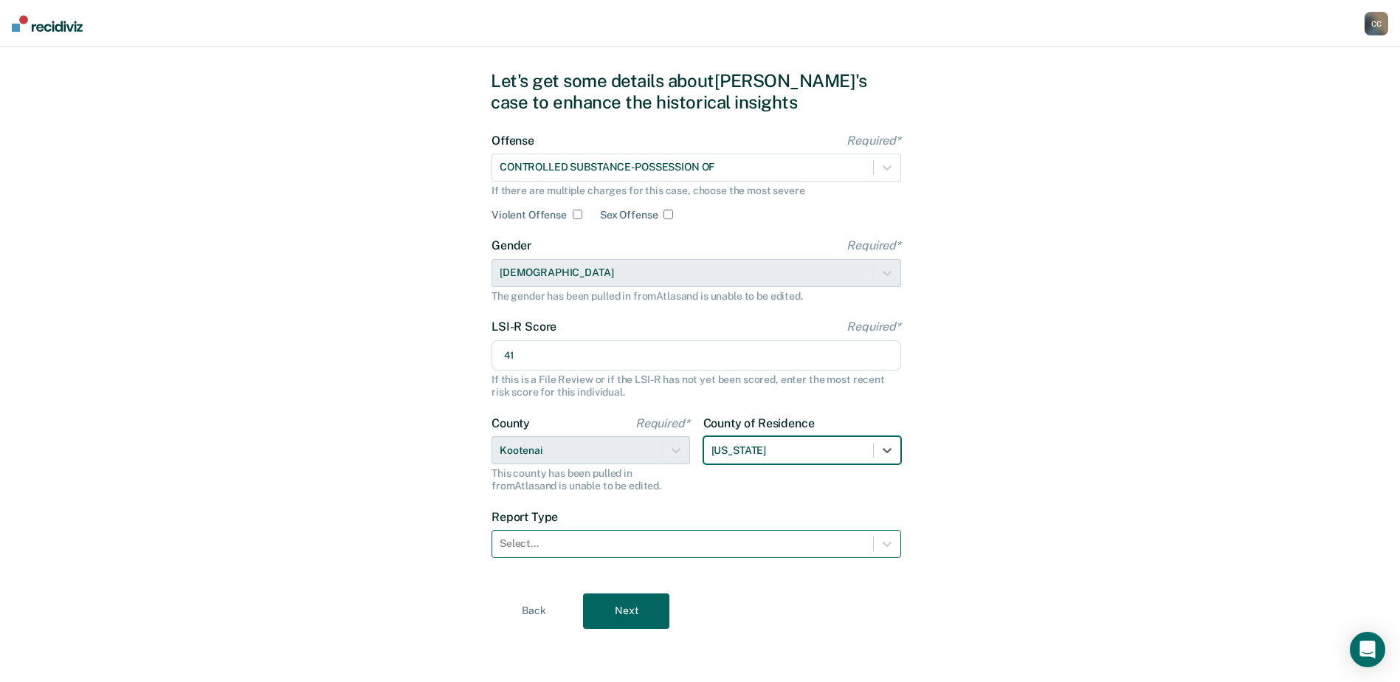
click at [534, 544] on div at bounding box center [683, 544] width 366 height 16
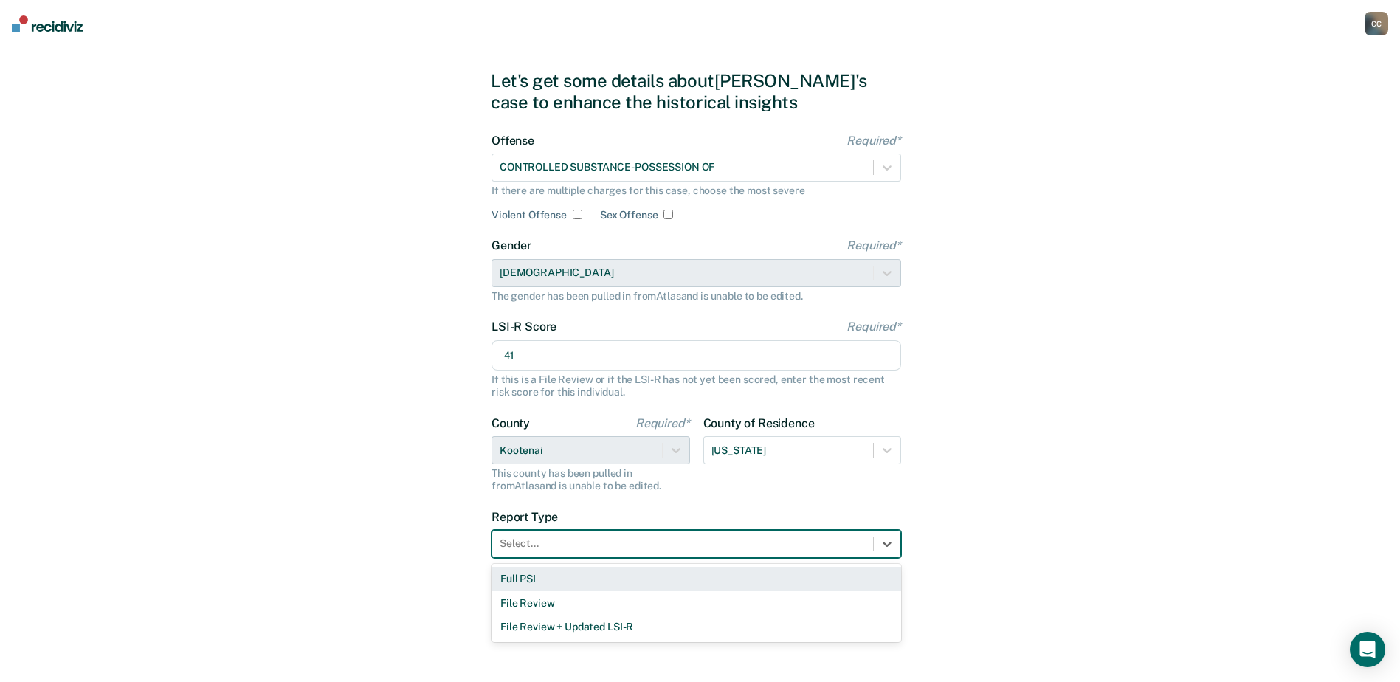
click at [516, 577] on div "Full PSI" at bounding box center [697, 579] width 410 height 24
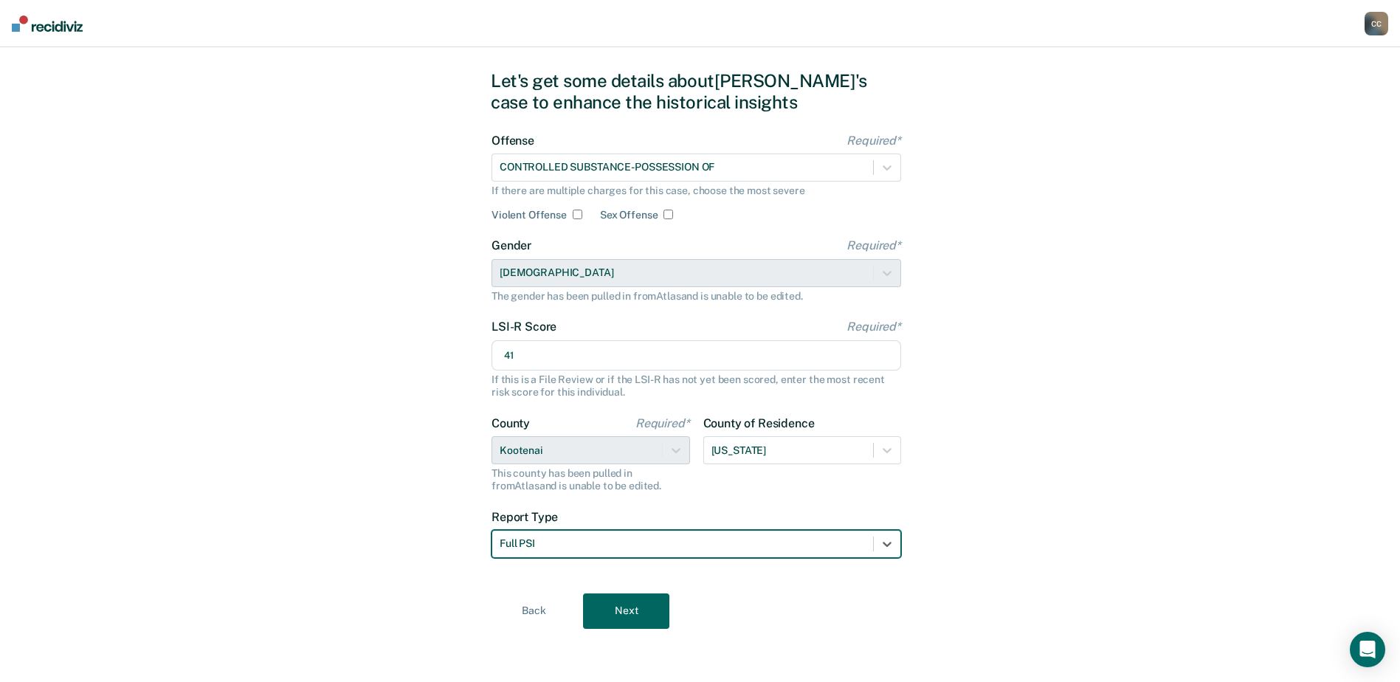
click at [410, 516] on div "Let's get some details about [PERSON_NAME]'s case to enhance the historical ins…" at bounding box center [700, 349] width 1400 height 665
click at [616, 613] on button "Next" at bounding box center [626, 610] width 86 height 35
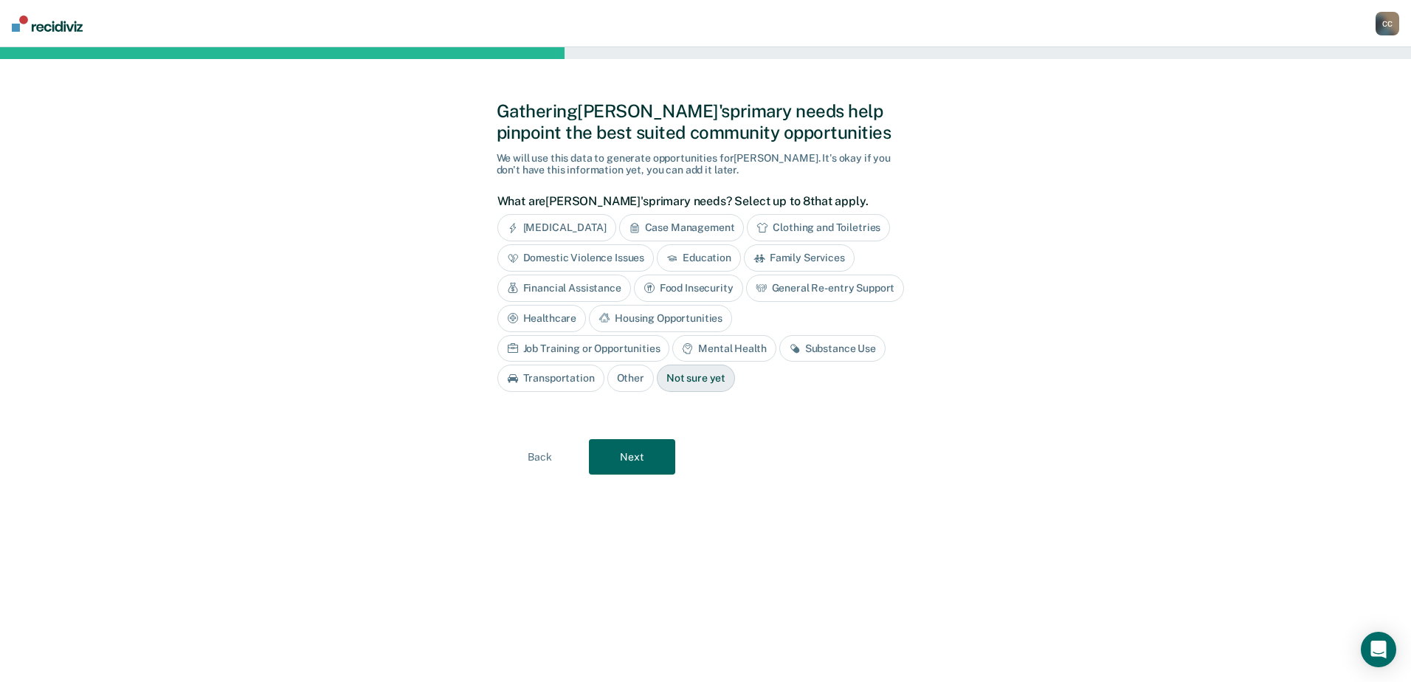
click at [672, 348] on div "Mental Health" at bounding box center [723, 348] width 103 height 27
click at [796, 341] on div "Substance Use" at bounding box center [849, 348] width 106 height 27
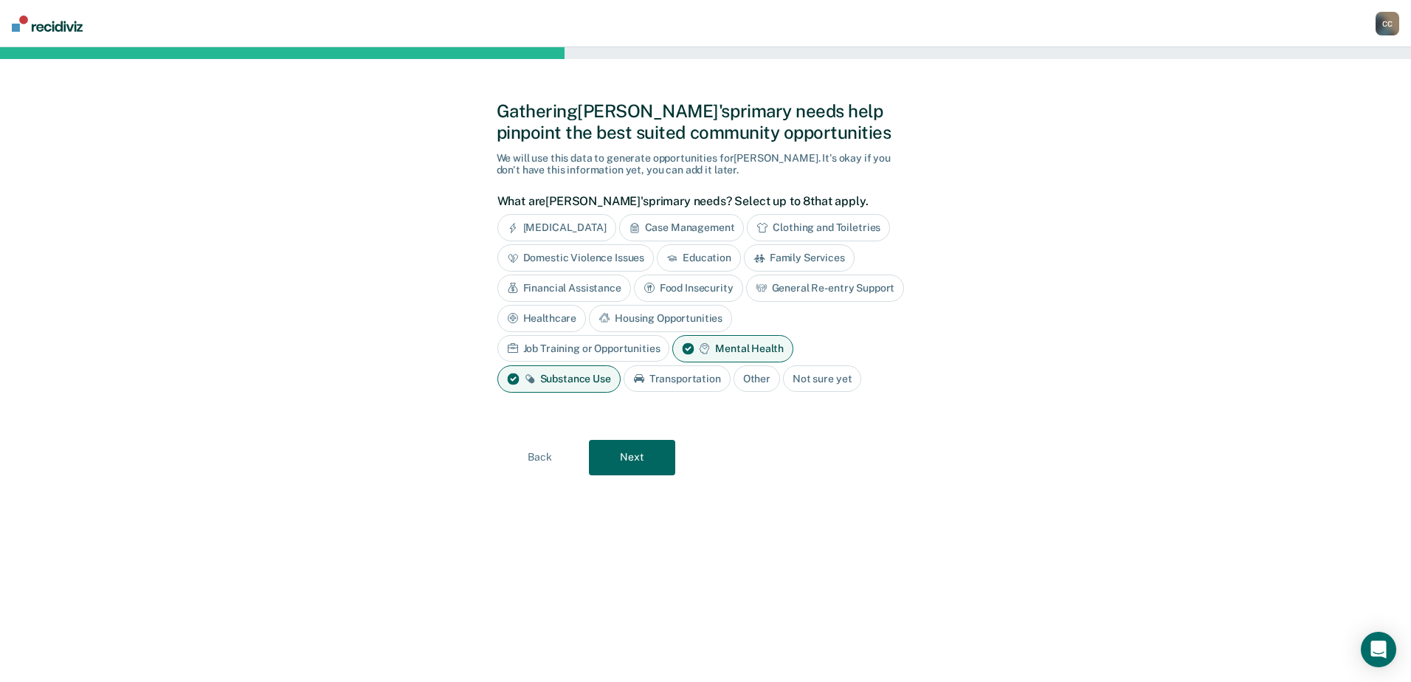
click at [731, 365] on div "Transportation" at bounding box center [677, 378] width 107 height 27
click at [670, 335] on div "Job Training or Opportunities" at bounding box center [584, 348] width 173 height 27
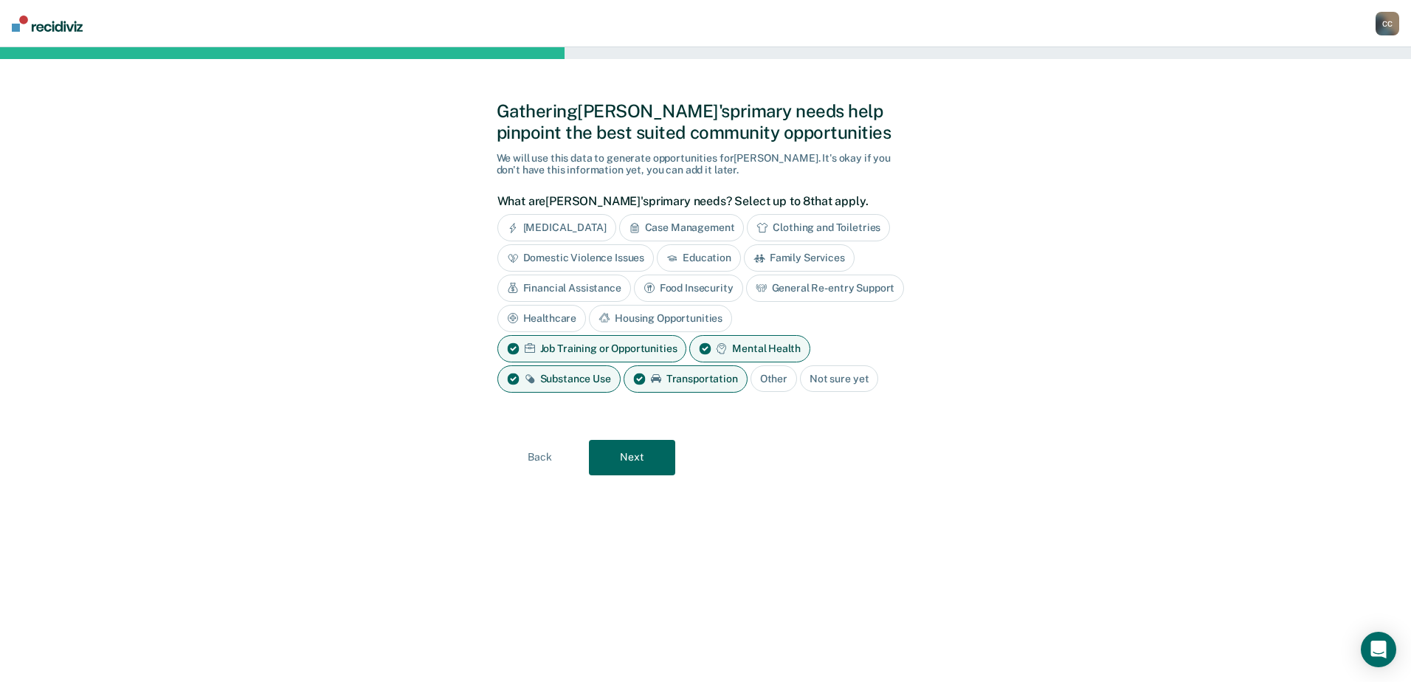
click at [822, 256] on div "Family Services" at bounding box center [799, 257] width 111 height 27
click at [638, 465] on button "Next" at bounding box center [632, 457] width 86 height 35
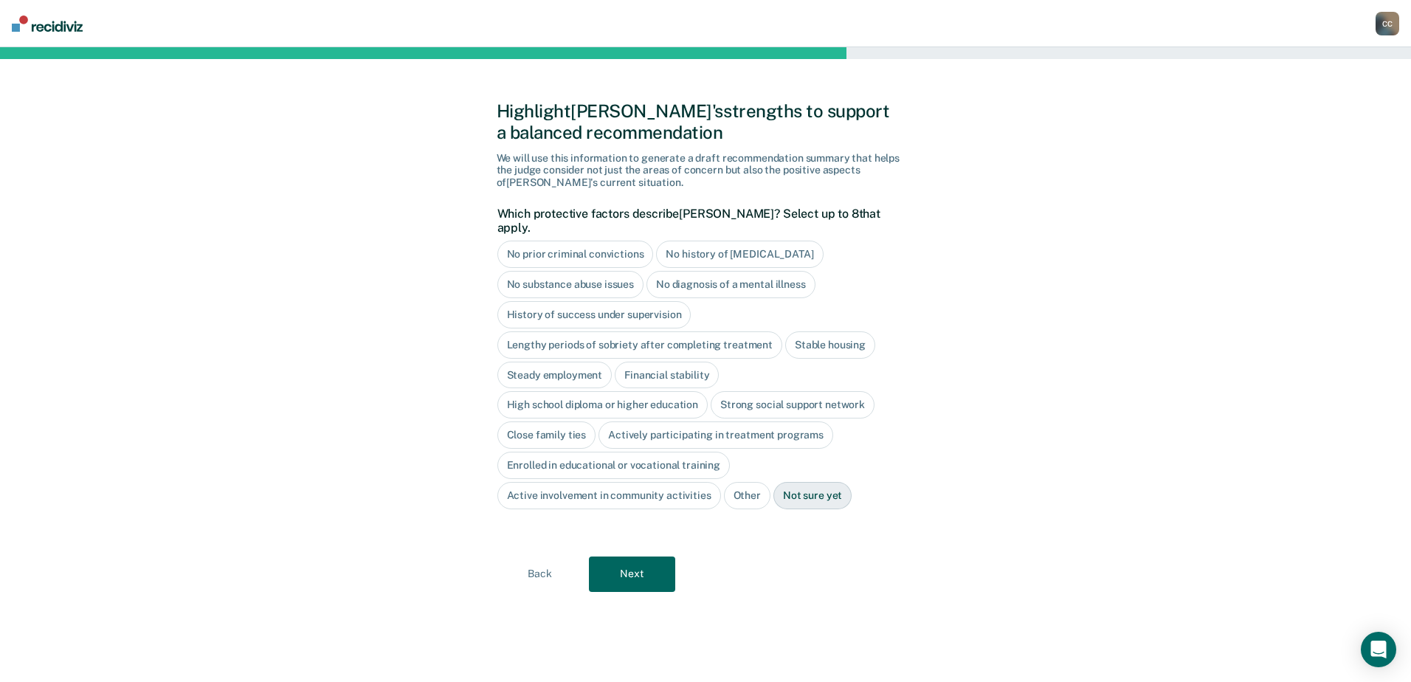
click at [813, 331] on div "Stable housing" at bounding box center [830, 344] width 90 height 27
click at [561, 421] on div "Close family ties" at bounding box center [547, 434] width 99 height 27
click at [610, 557] on button "Next" at bounding box center [632, 574] width 86 height 35
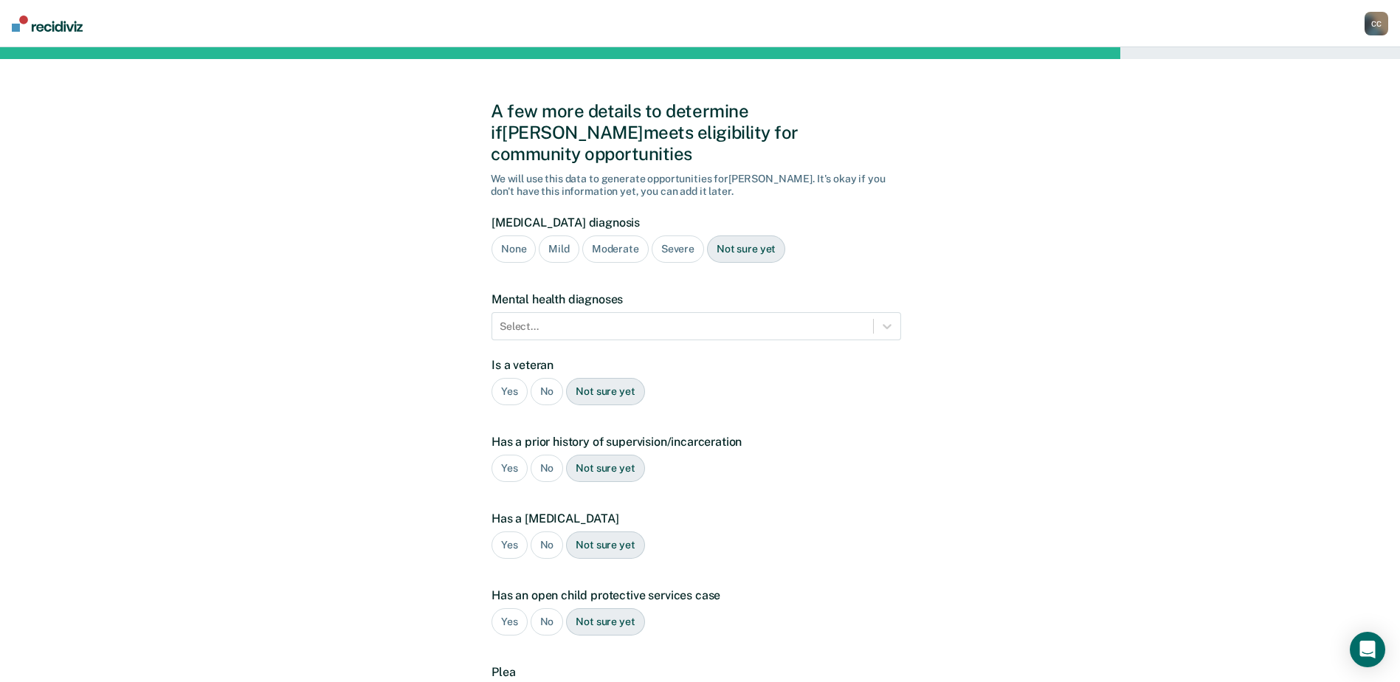
click at [671, 235] on div "Severe" at bounding box center [678, 248] width 52 height 27
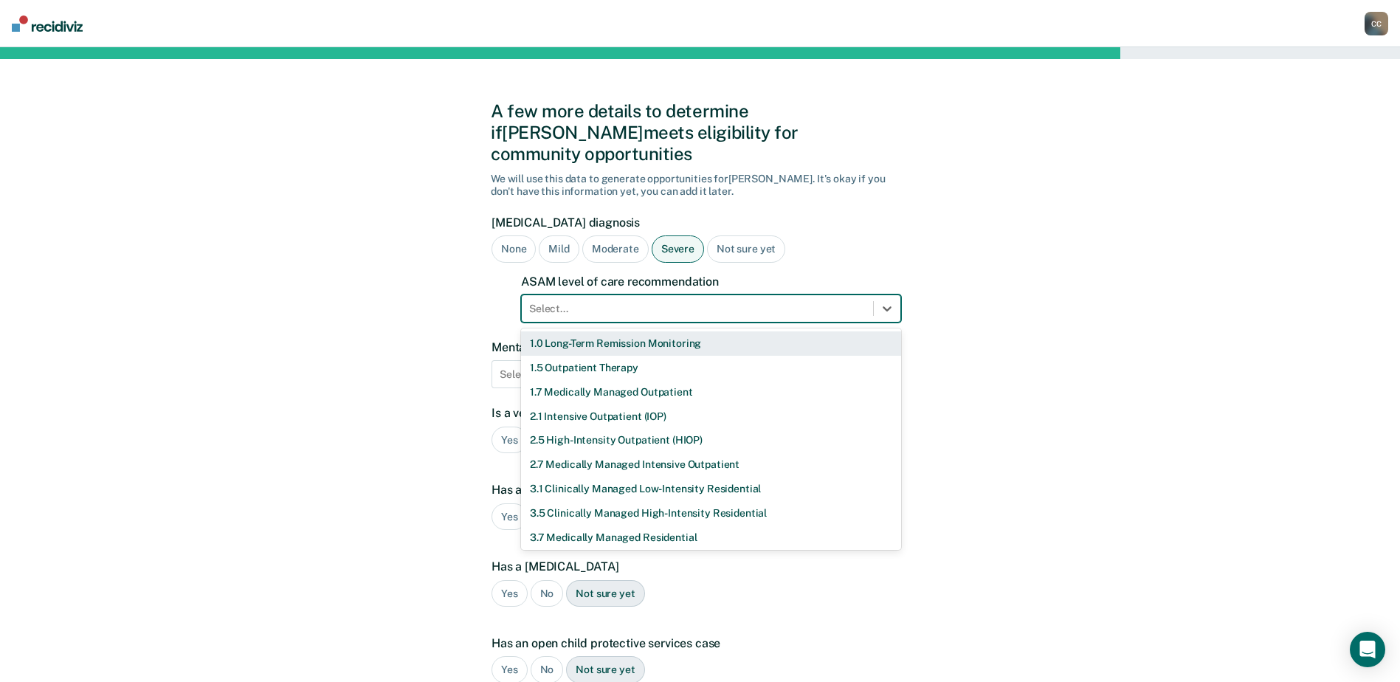
click at [675, 301] on div at bounding box center [697, 309] width 337 height 16
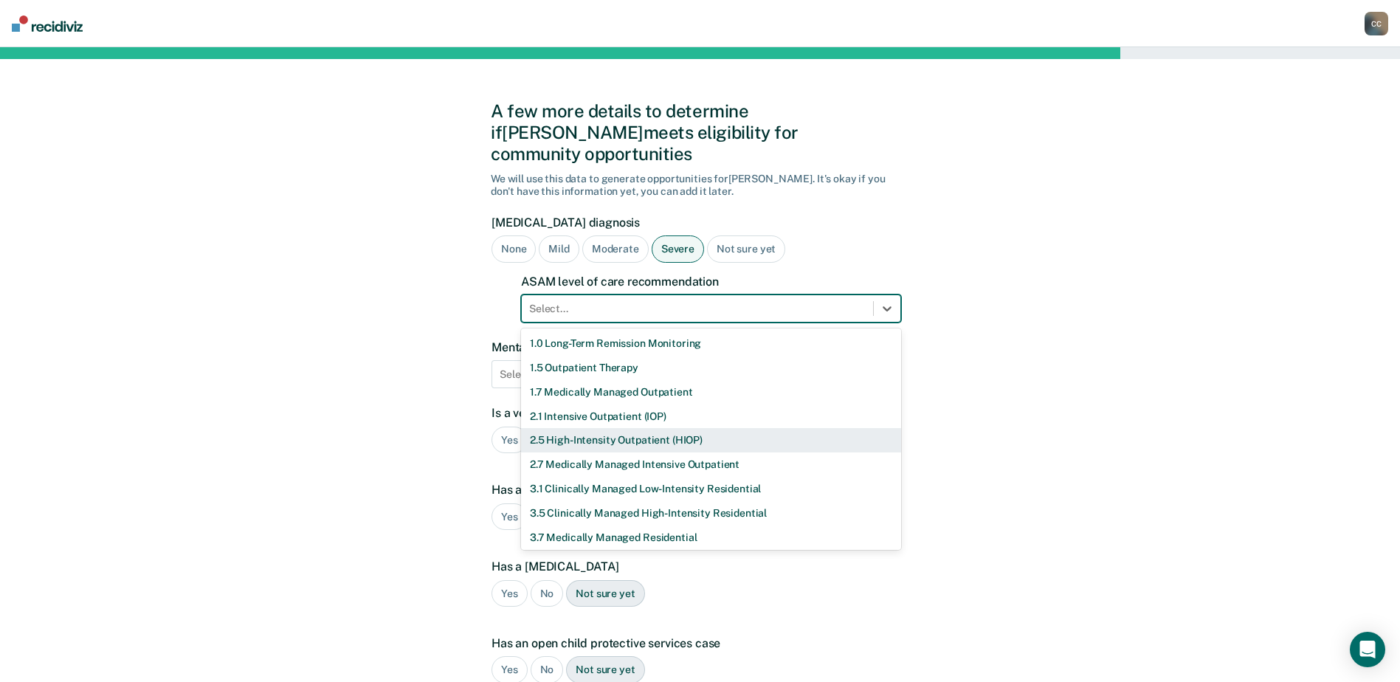
click at [570, 428] on div "2.5 High-Intensity Outpatient (HIOP)" at bounding box center [711, 440] width 380 height 24
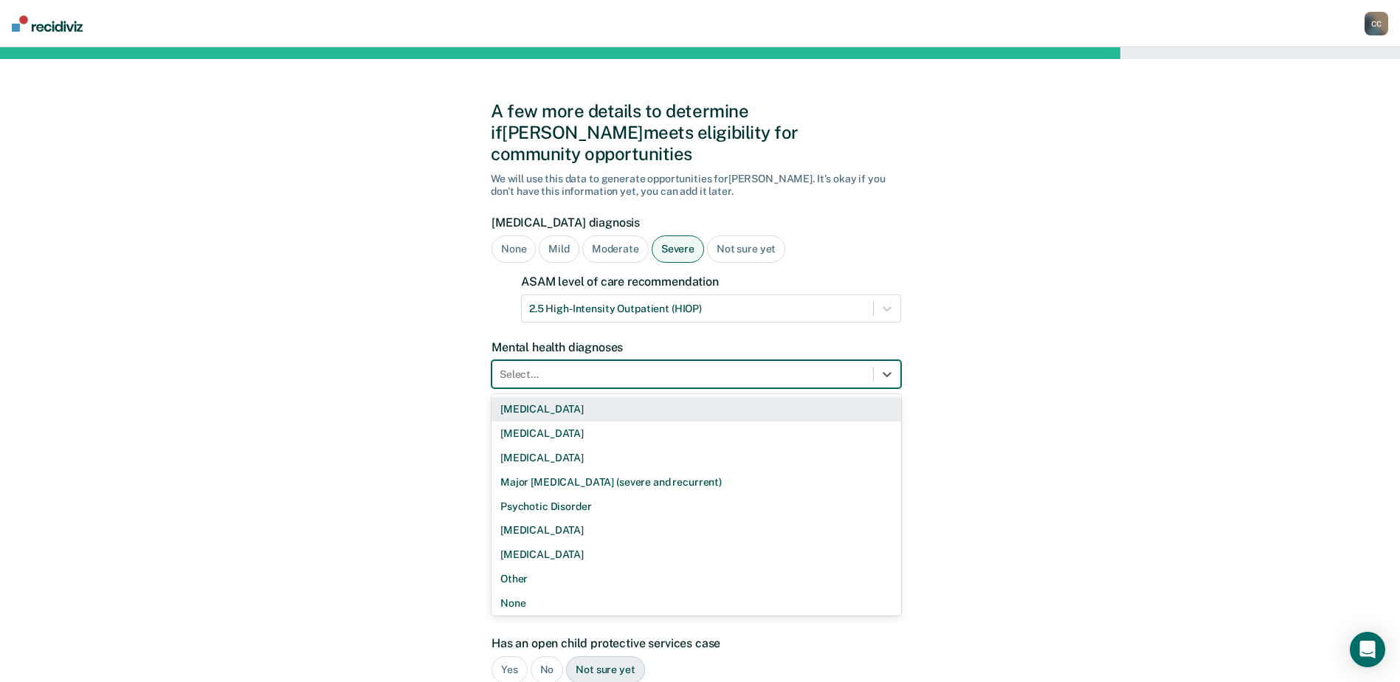
click at [534, 367] on div at bounding box center [683, 375] width 366 height 16
click at [321, 296] on div "A few more details to determine if [PERSON_NAME] meets eligibility for communit…" at bounding box center [700, 471] width 1400 height 849
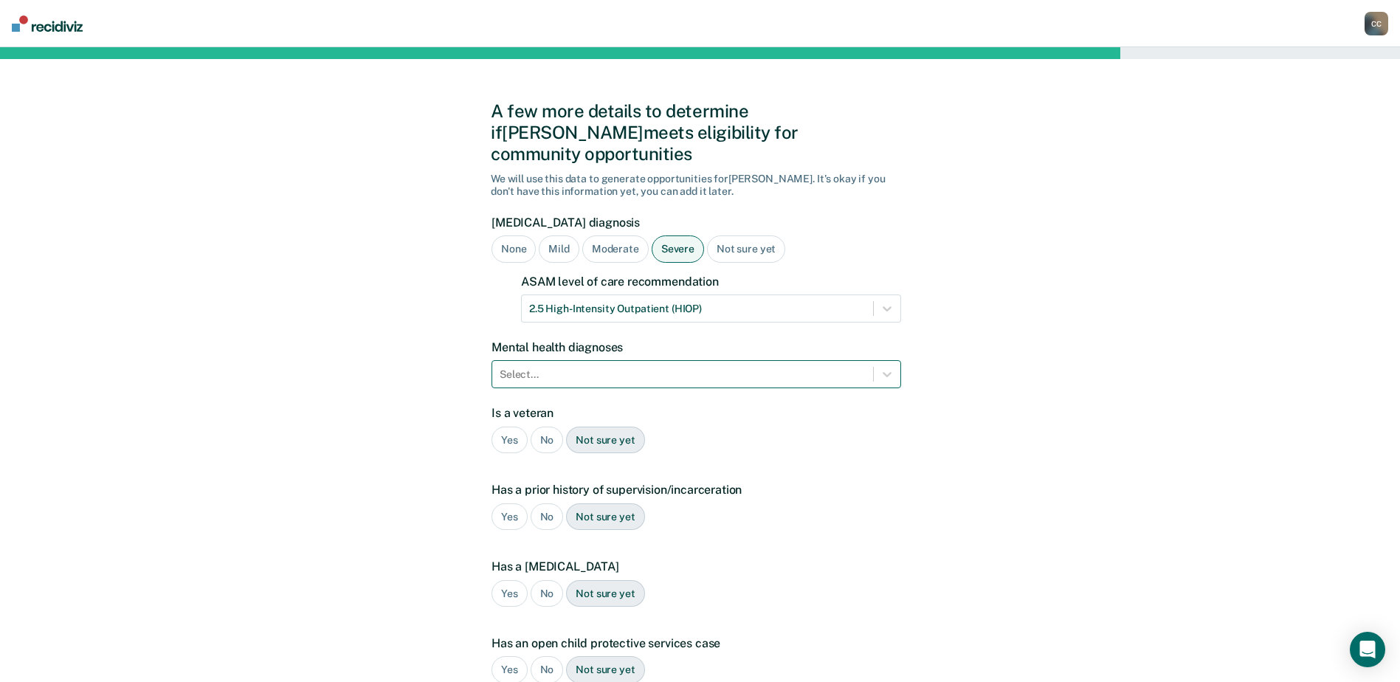
click at [621, 367] on div at bounding box center [683, 375] width 366 height 16
click at [342, 494] on div "A few more details to determine if [PERSON_NAME] meets eligibility for communit…" at bounding box center [700, 471] width 1400 height 849
click at [544, 367] on div at bounding box center [683, 375] width 366 height 16
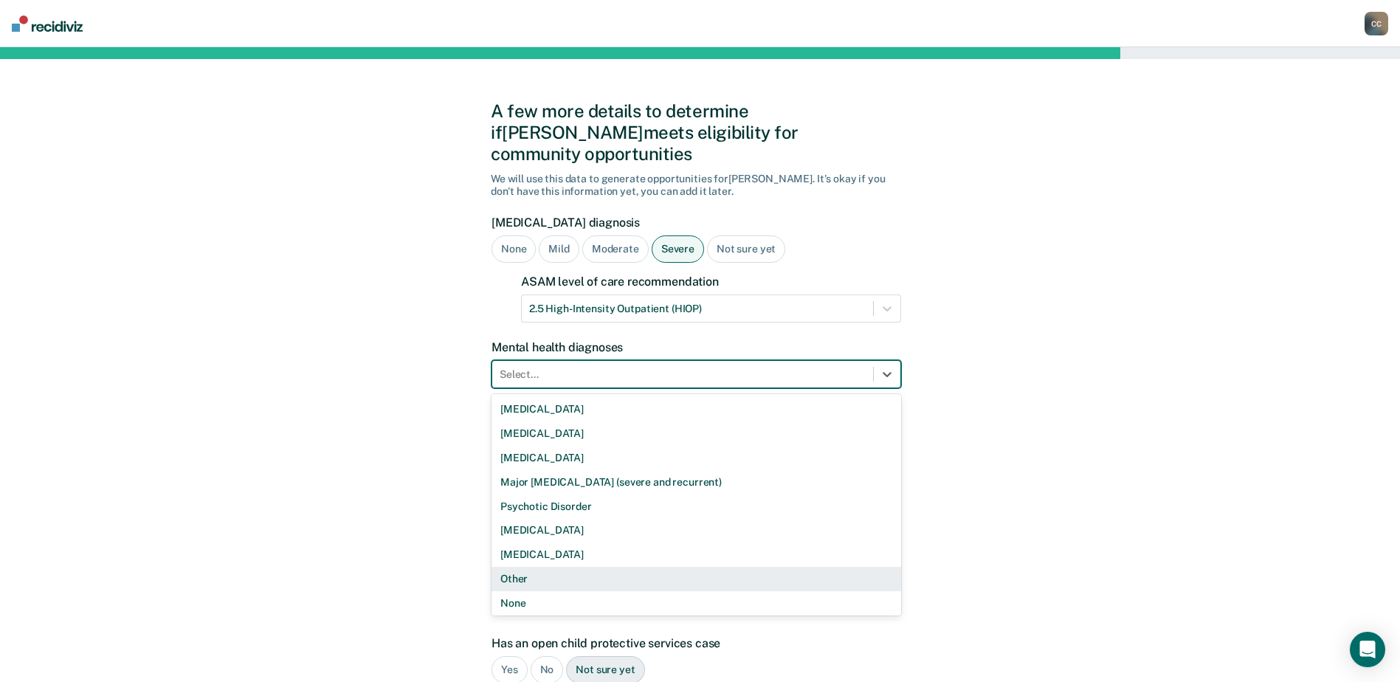
click at [524, 567] on div "Other" at bounding box center [697, 579] width 410 height 24
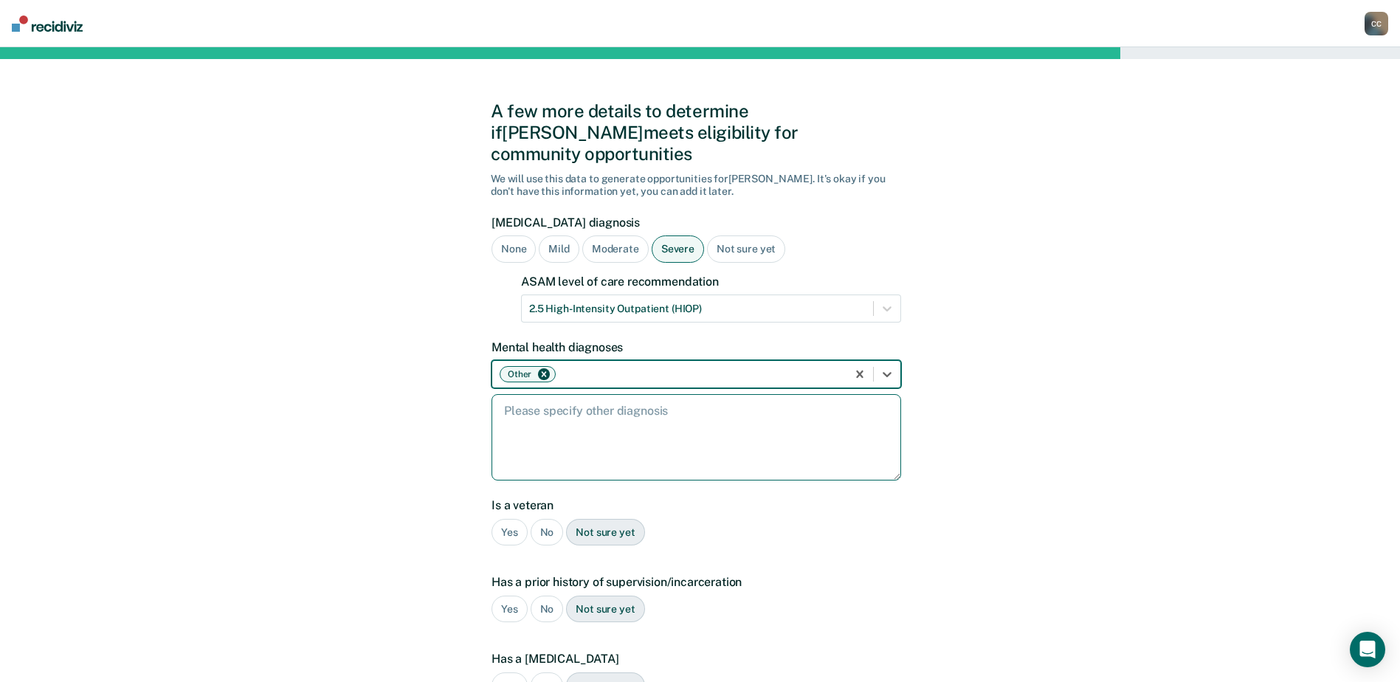
click at [534, 438] on textarea at bounding box center [697, 437] width 410 height 86
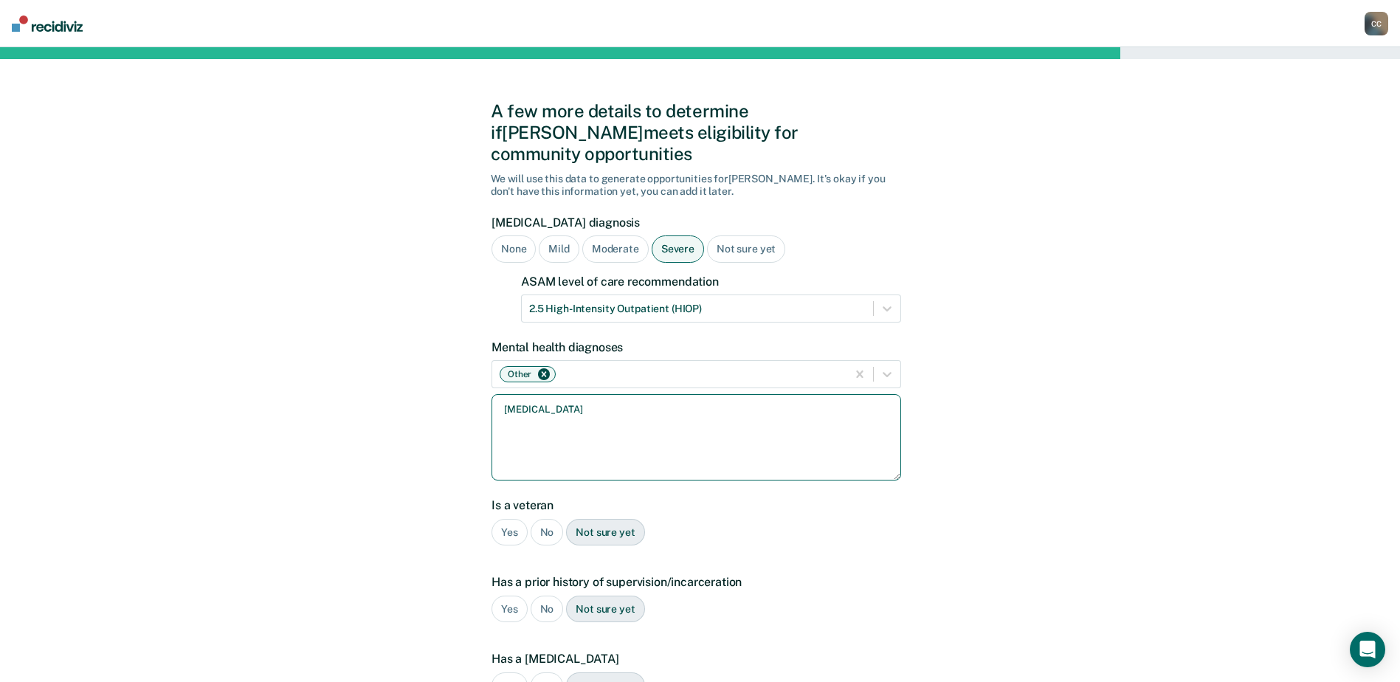
type textarea "[MEDICAL_DATA]"
click at [543, 519] on div "No" at bounding box center [547, 532] width 33 height 27
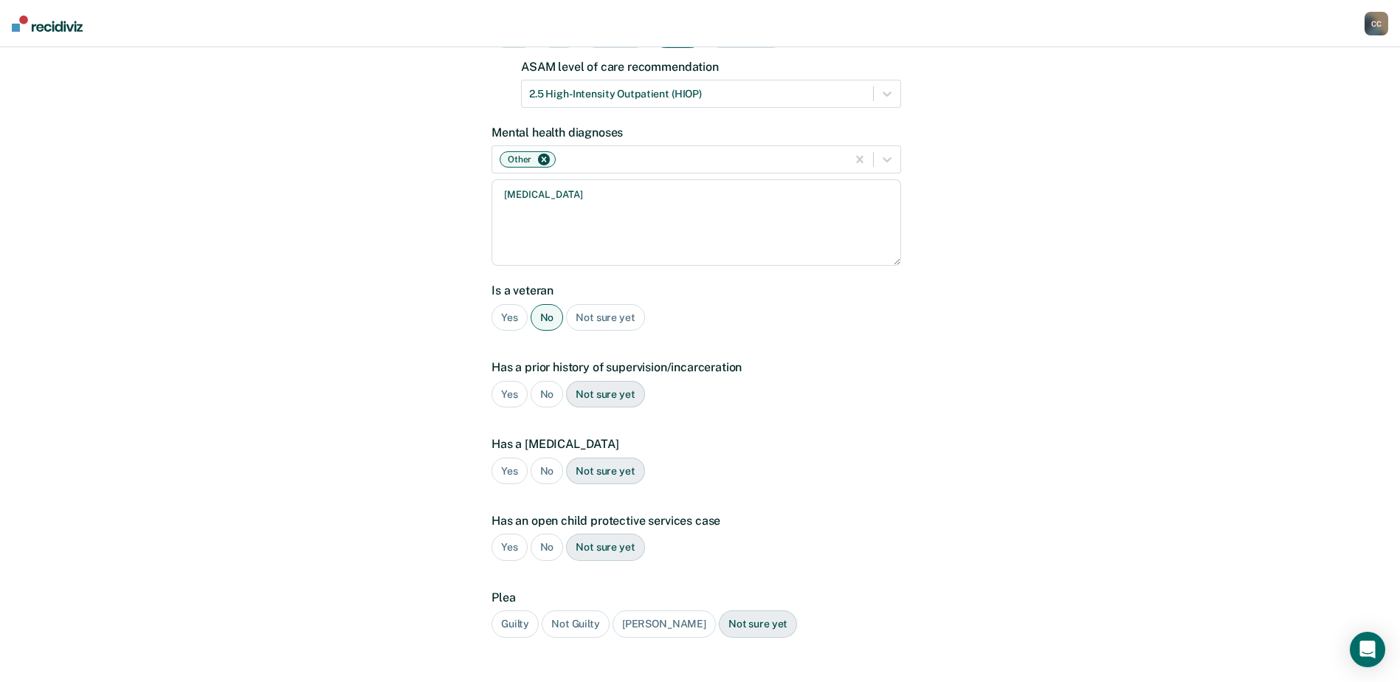
scroll to position [221, 0]
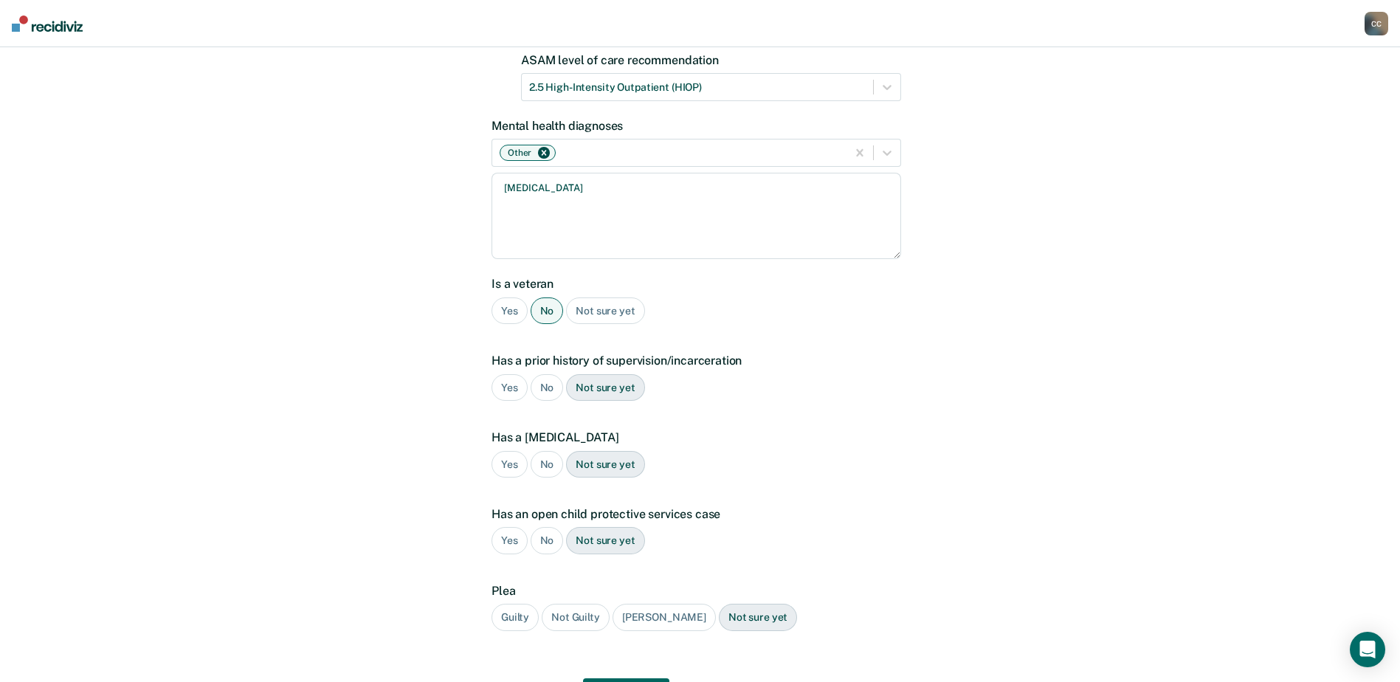
click at [510, 374] on div "Yes" at bounding box center [510, 387] width 36 height 27
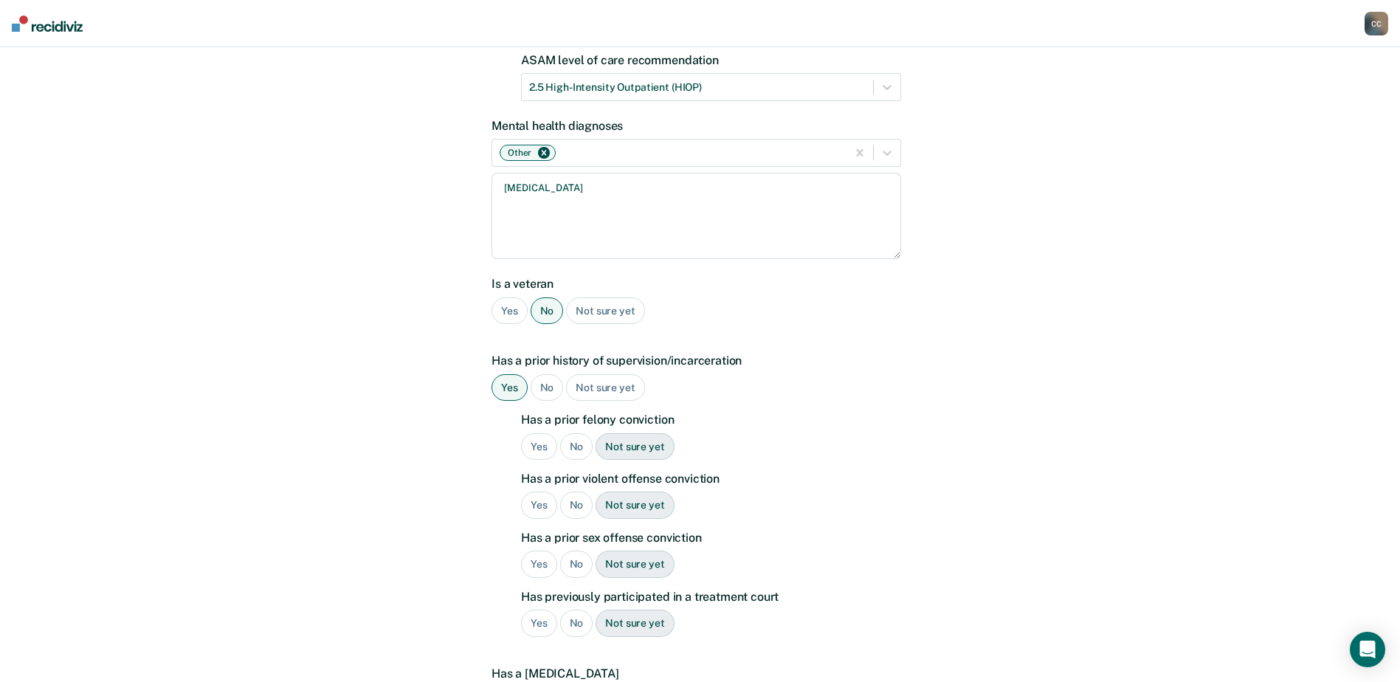
click at [539, 433] on div "Yes" at bounding box center [539, 446] width 36 height 27
click at [536, 492] on div "Yes" at bounding box center [539, 505] width 36 height 27
click at [577, 551] on div "No" at bounding box center [576, 564] width 33 height 27
click at [585, 610] on div "No" at bounding box center [576, 623] width 33 height 27
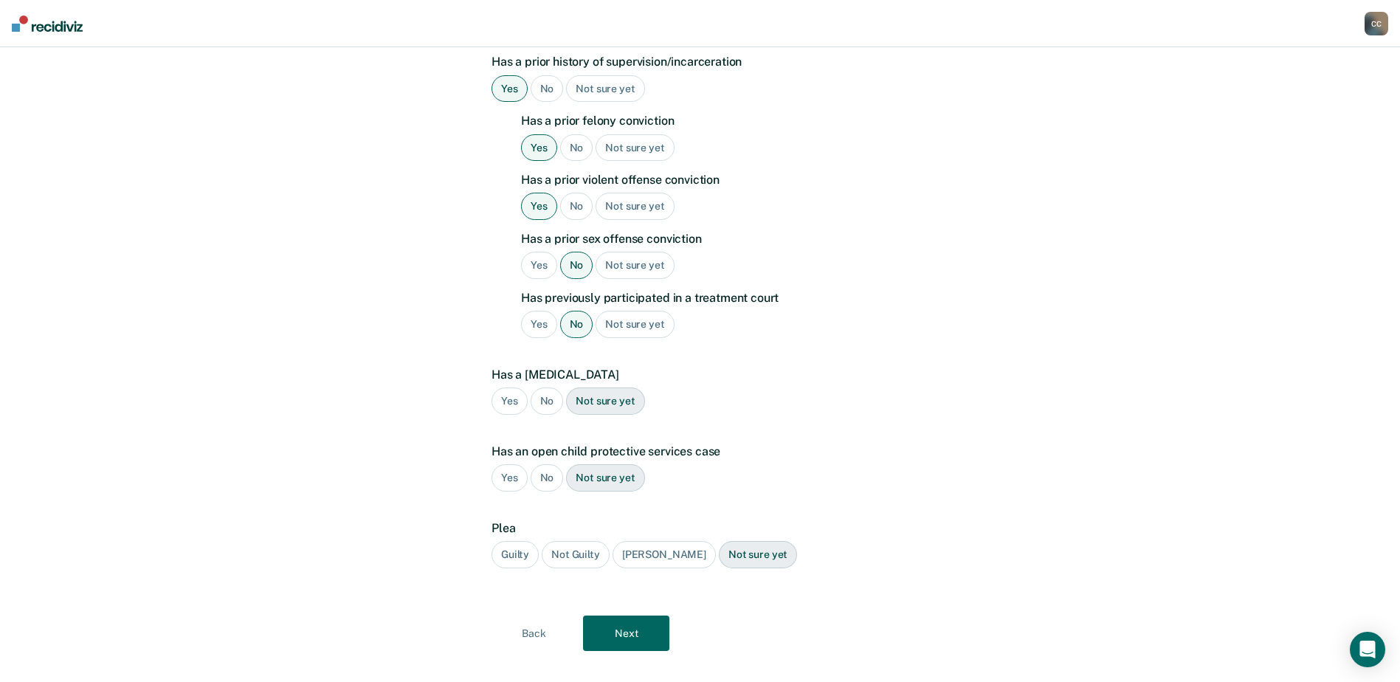
scroll to position [521, 0]
click at [510, 387] on div "Yes" at bounding box center [510, 400] width 36 height 27
click at [550, 464] on div "No" at bounding box center [547, 477] width 33 height 27
click at [622, 464] on div "Not sure yet" at bounding box center [605, 477] width 78 height 27
click at [520, 540] on div "Guilty" at bounding box center [515, 553] width 47 height 27
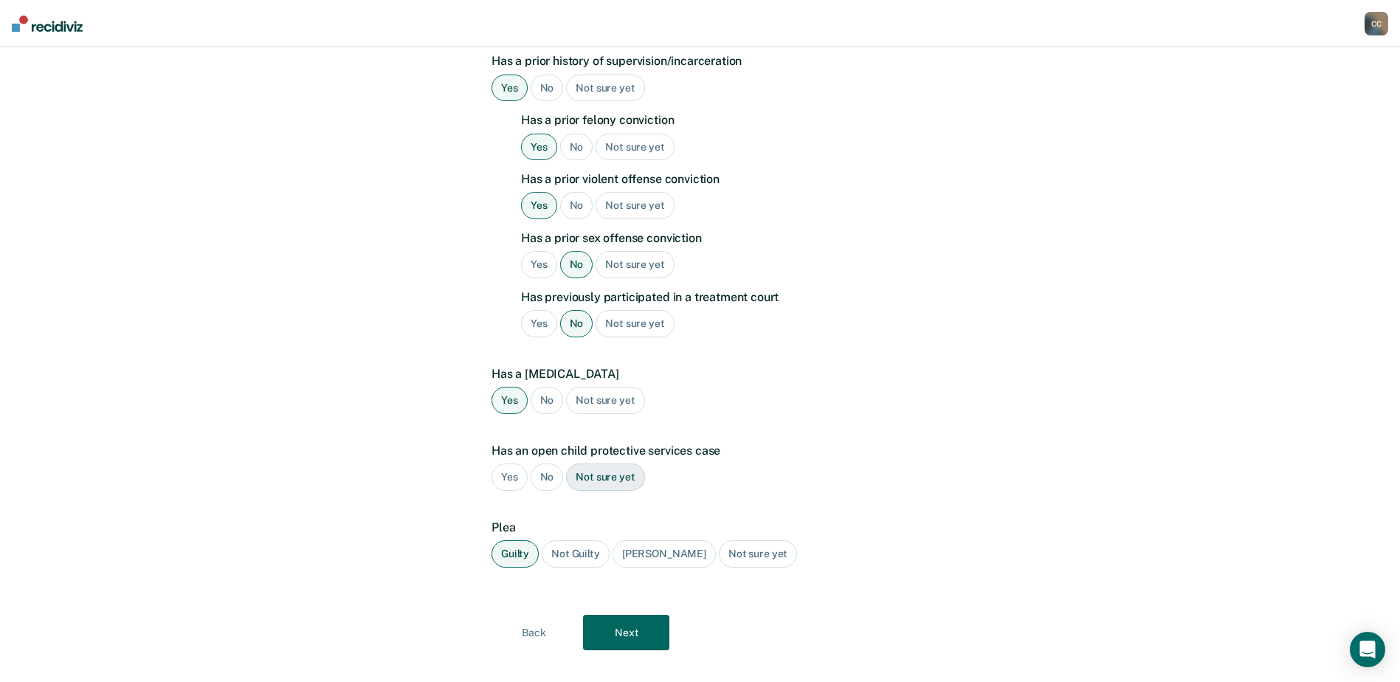
click at [630, 615] on button "Next" at bounding box center [626, 632] width 86 height 35
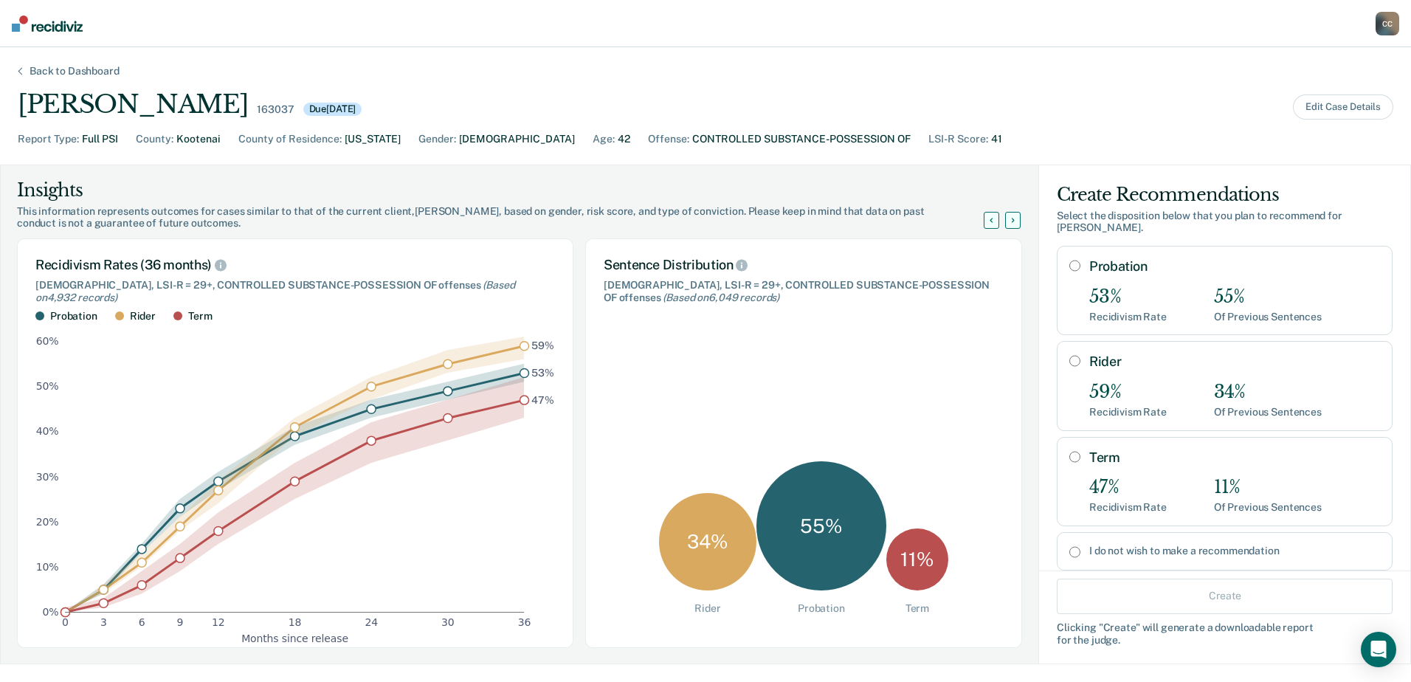
click at [1070, 355] on input "Rider" at bounding box center [1075, 361] width 11 height 12
radio input "true"
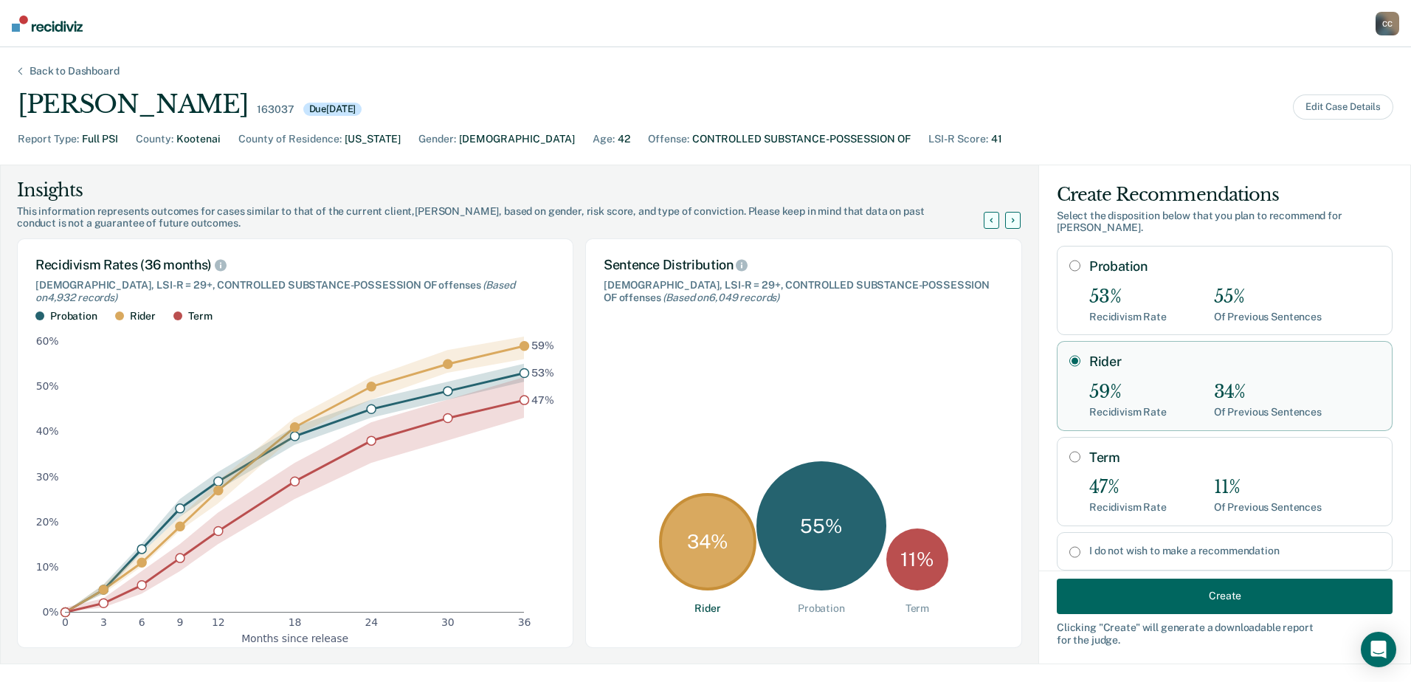
click at [1205, 588] on button "Create" at bounding box center [1225, 595] width 336 height 35
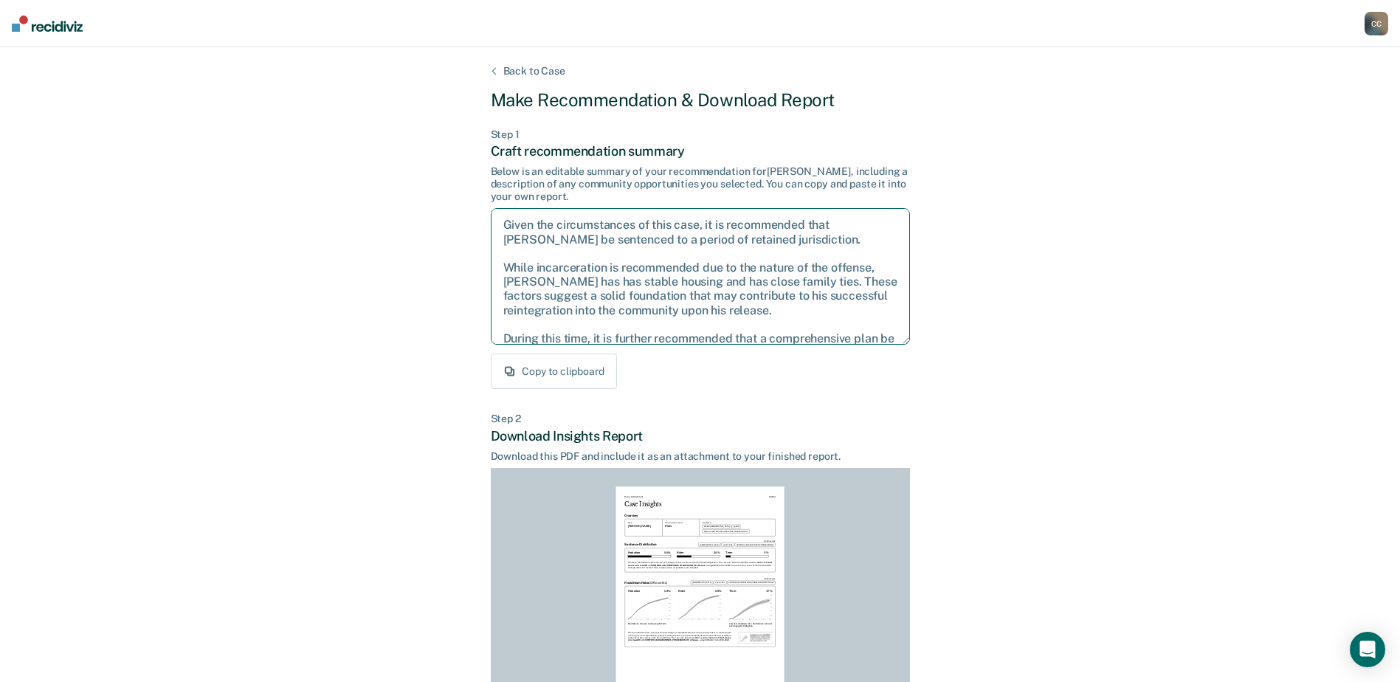
scroll to position [52, 0]
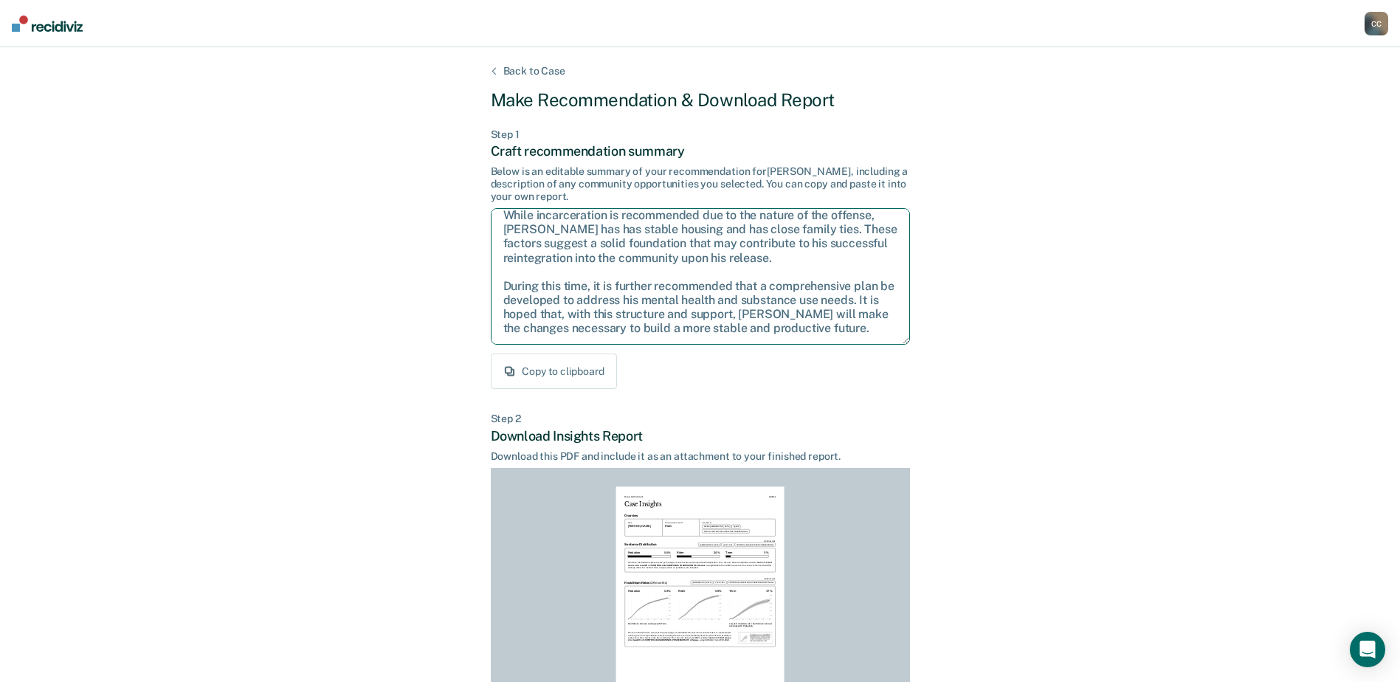
drag, startPoint x: 500, startPoint y: 222, endPoint x: 984, endPoint y: 412, distance: 520.1
click at [984, 412] on div "Back to Case Make Recommendation & Download Report Step 1 Craft recommendation …" at bounding box center [700, 444] width 1400 height 794
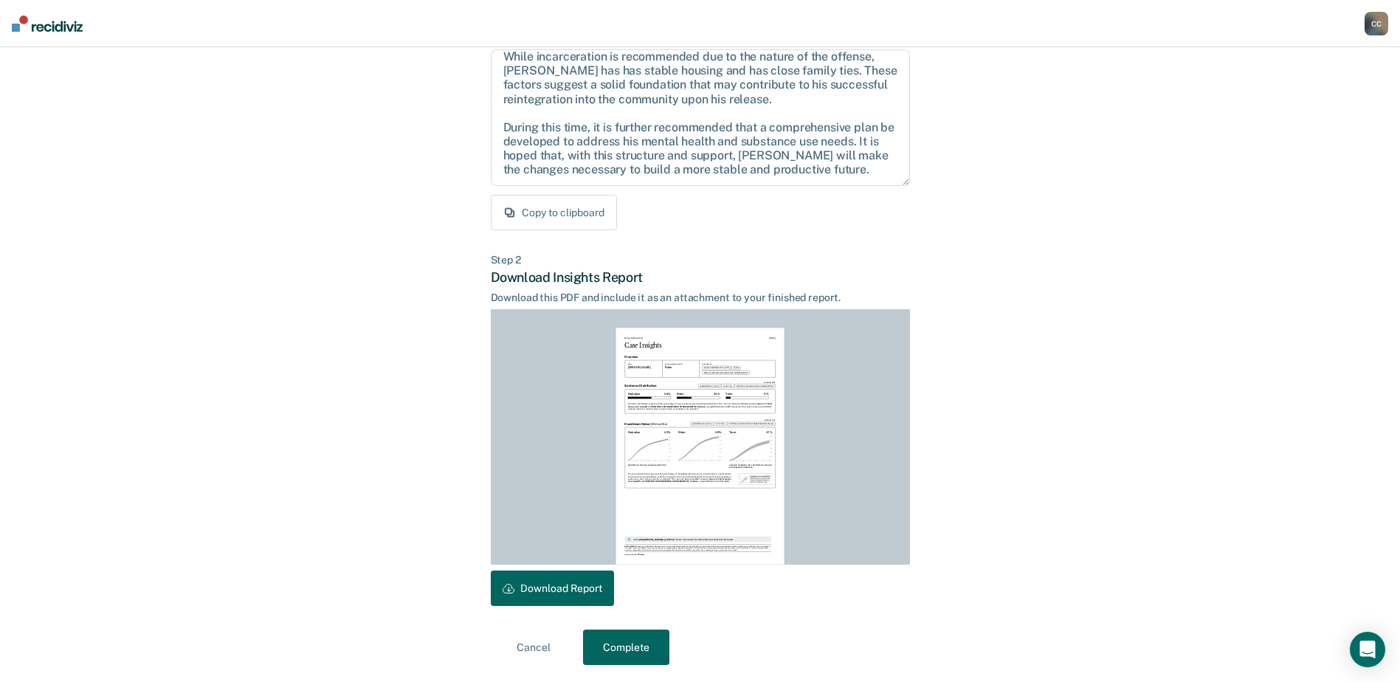
scroll to position [159, 0]
drag, startPoint x: 550, startPoint y: 585, endPoint x: 390, endPoint y: 345, distance: 287.8
click at [550, 585] on button "Download Report" at bounding box center [552, 587] width 123 height 35
click at [623, 639] on button "Complete" at bounding box center [626, 646] width 86 height 35
